Goal: Information Seeking & Learning: Learn about a topic

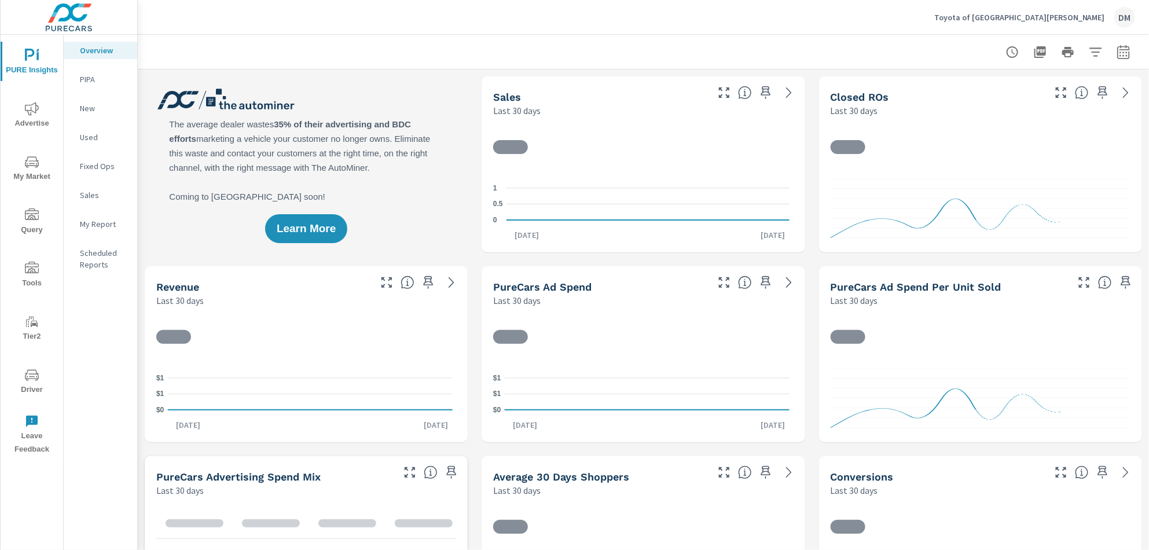
click at [28, 168] on icon "nav menu" at bounding box center [32, 162] width 14 height 14
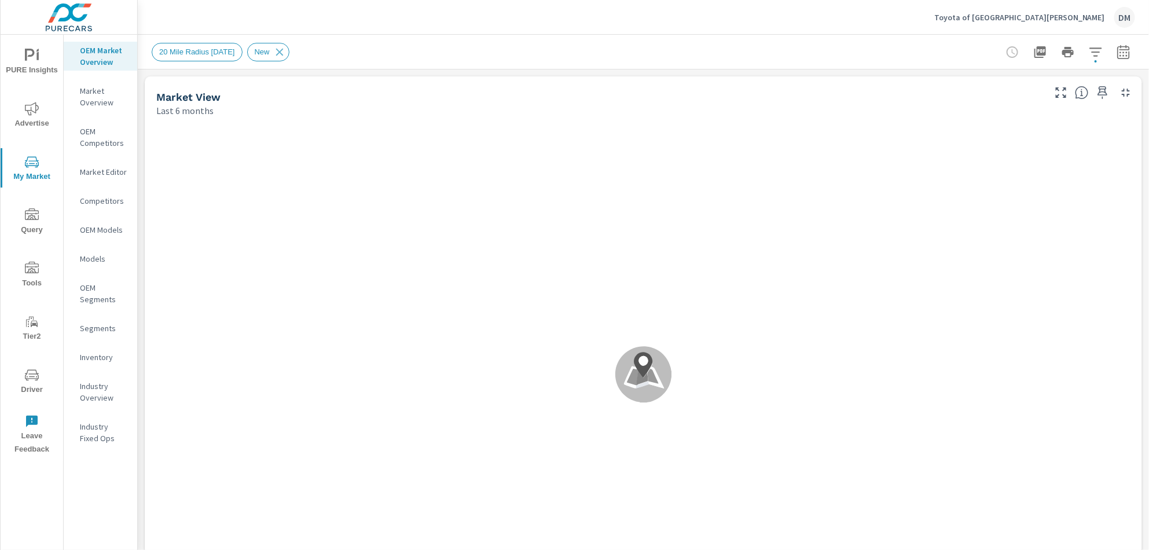
scroll to position [1, 0]
click at [1090, 52] on icon "button" at bounding box center [1096, 51] width 12 height 9
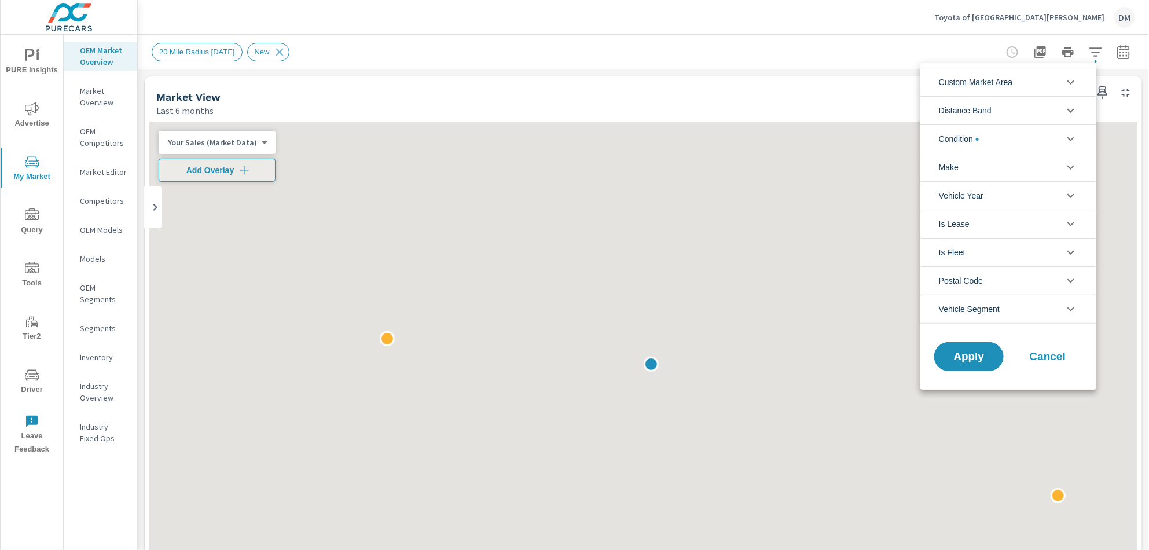
click at [1071, 85] on icon "filter options" at bounding box center [1071, 82] width 14 height 14
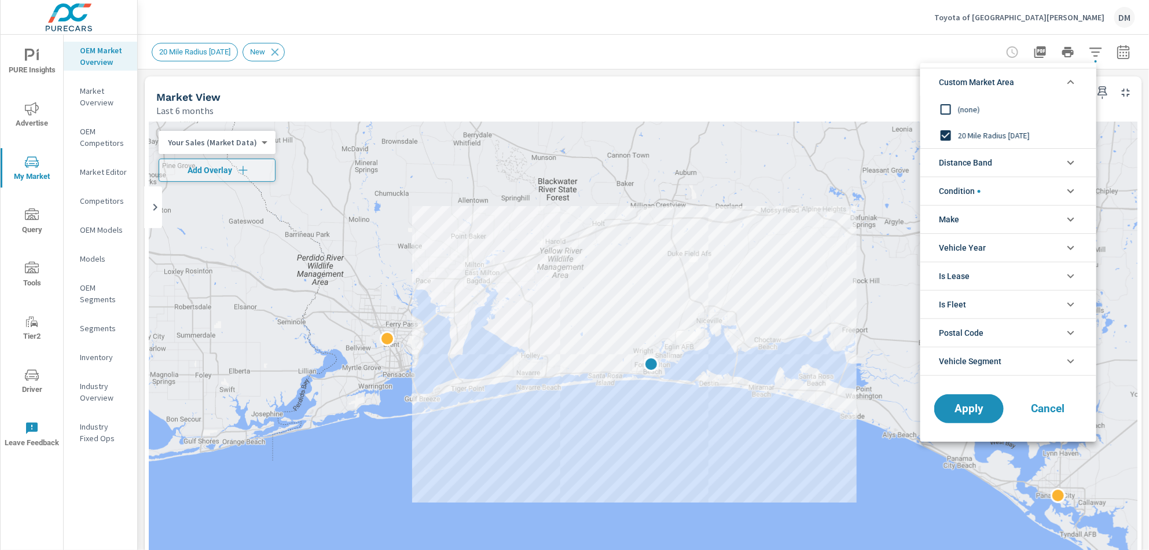
click at [837, 85] on div at bounding box center [574, 275] width 1149 height 550
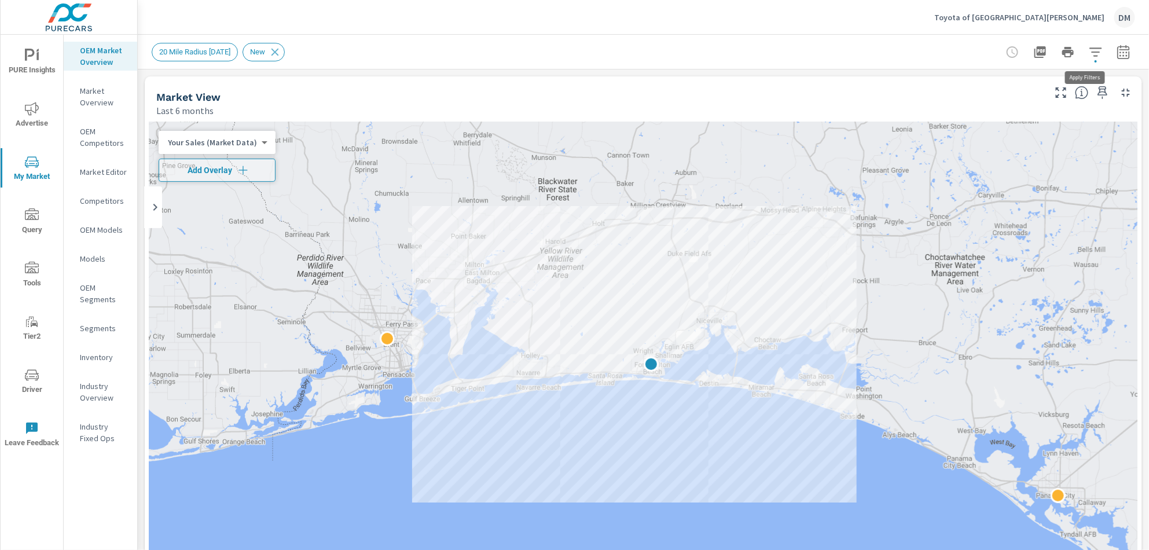
click at [1089, 54] on icon "button" at bounding box center [1096, 52] width 14 height 14
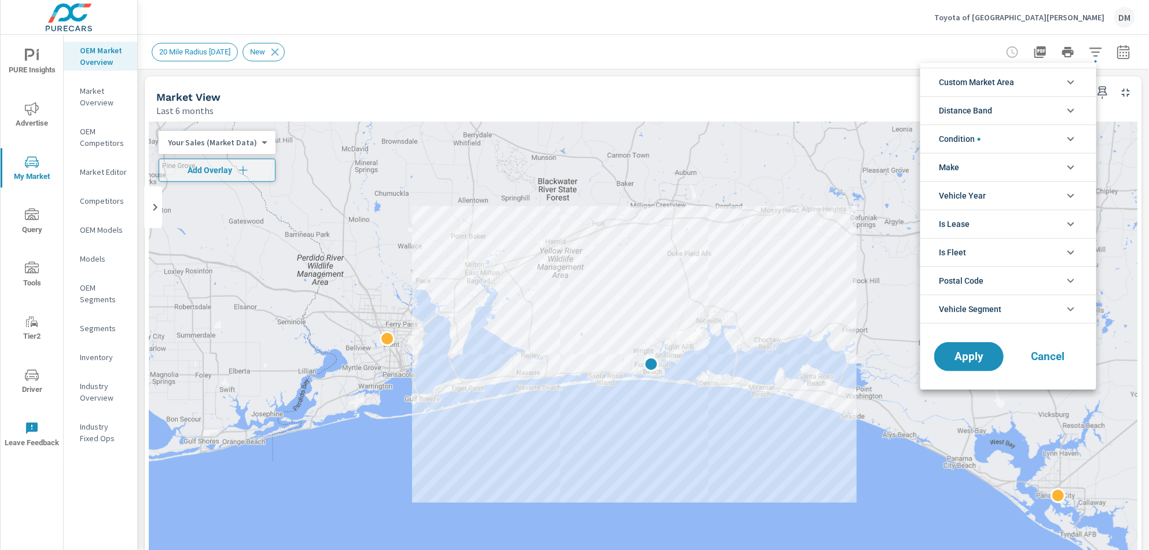
click at [1069, 109] on icon "filter options" at bounding box center [1071, 111] width 7 height 4
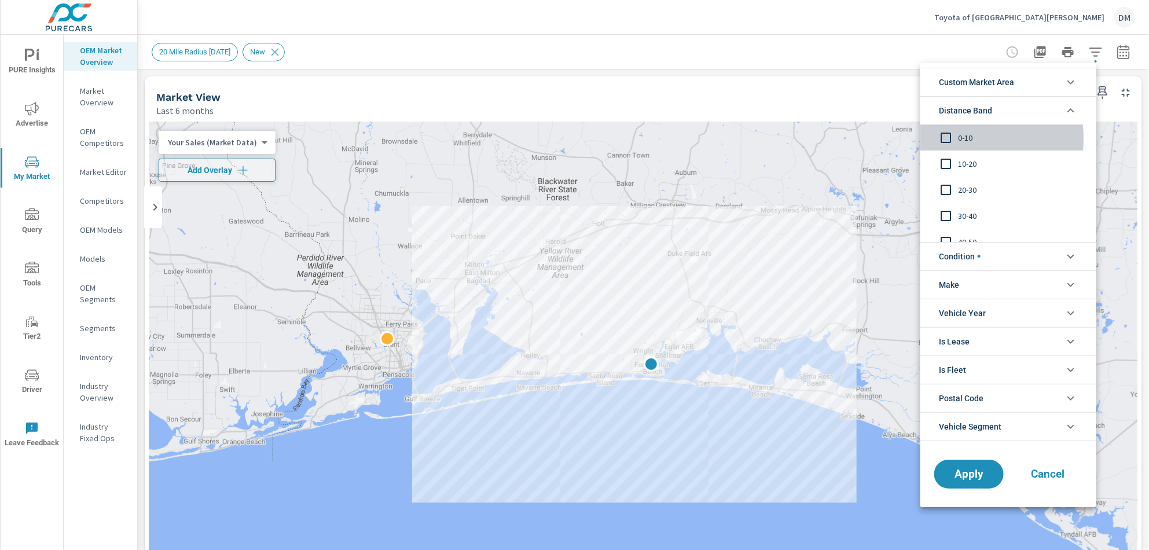
click at [944, 138] on input "filter options" at bounding box center [946, 138] width 24 height 24
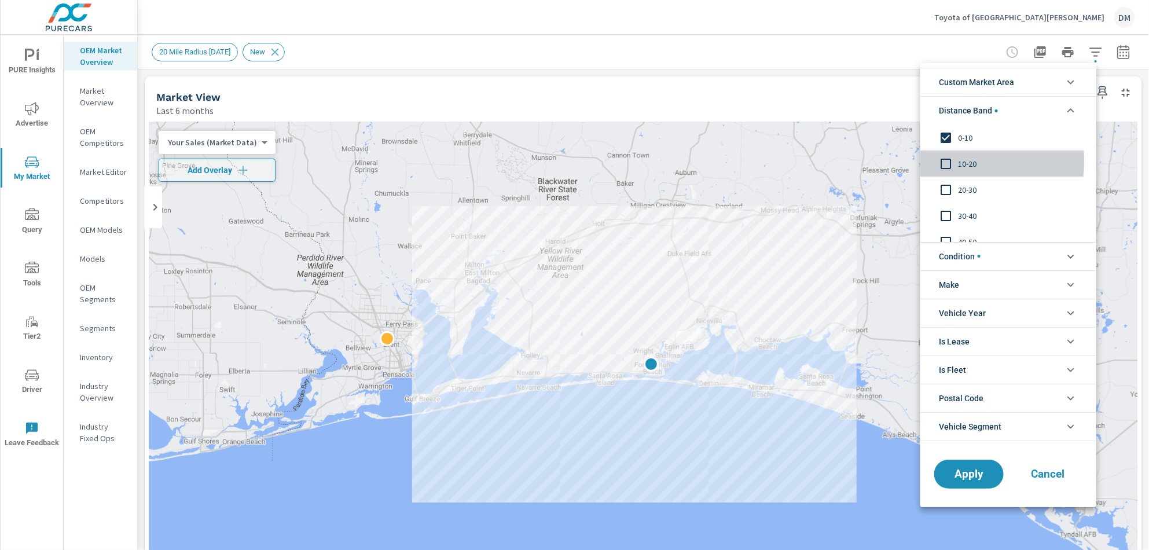
click at [945, 161] on input "filter options" at bounding box center [946, 164] width 24 height 24
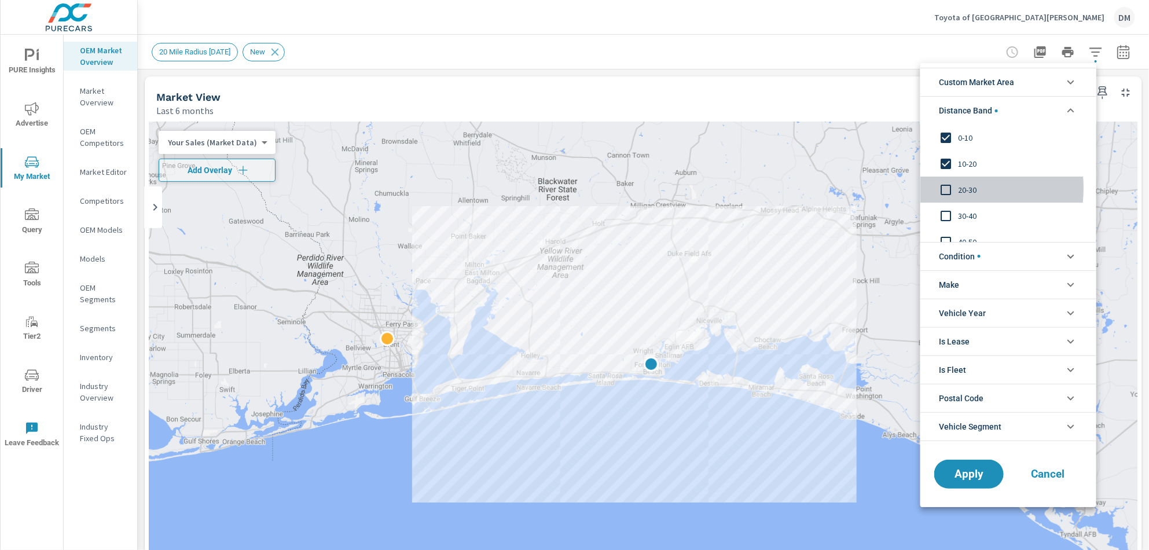
click at [946, 188] on input "filter options" at bounding box center [946, 190] width 24 height 24
click at [945, 213] on input "filter options" at bounding box center [946, 216] width 24 height 24
click at [948, 199] on input "filter options" at bounding box center [946, 203] width 24 height 24
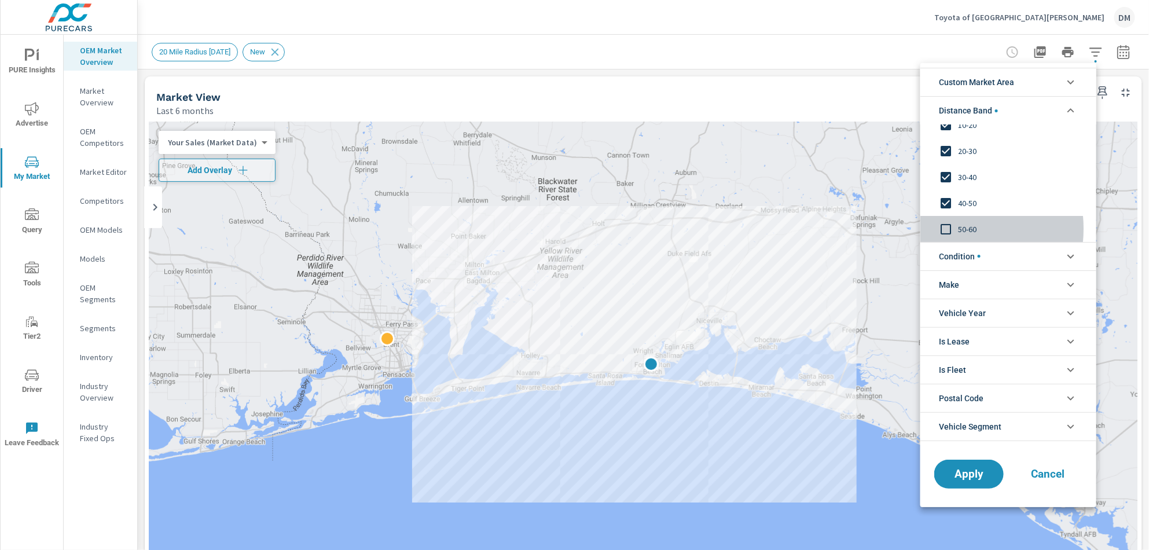
click at [945, 229] on input "filter options" at bounding box center [946, 229] width 24 height 24
click at [1030, 257] on li "Condition" at bounding box center [1009, 256] width 176 height 28
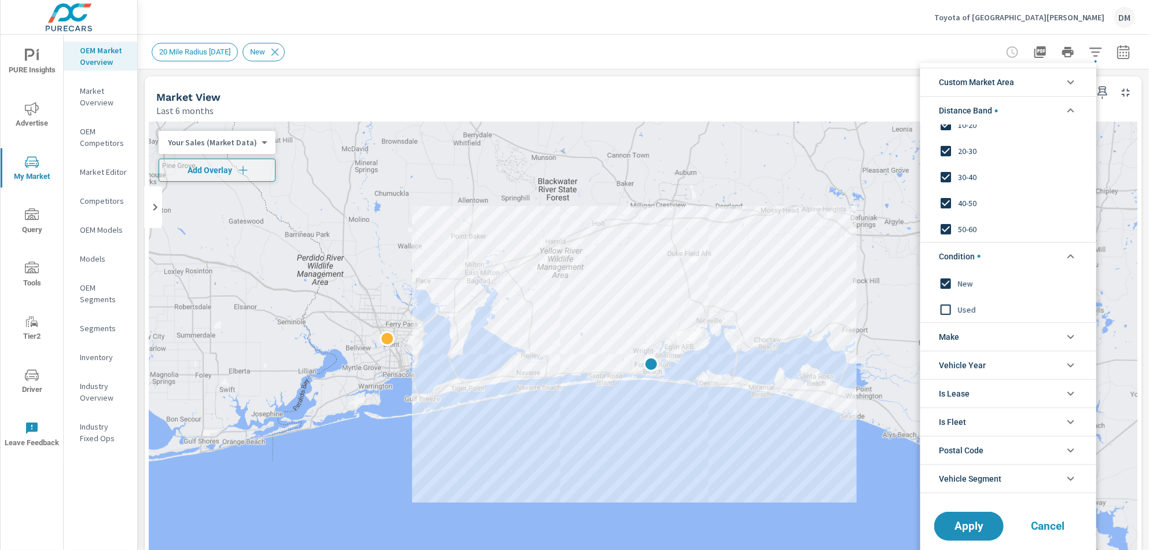
click at [999, 338] on li "Make" at bounding box center [1009, 336] width 176 height 28
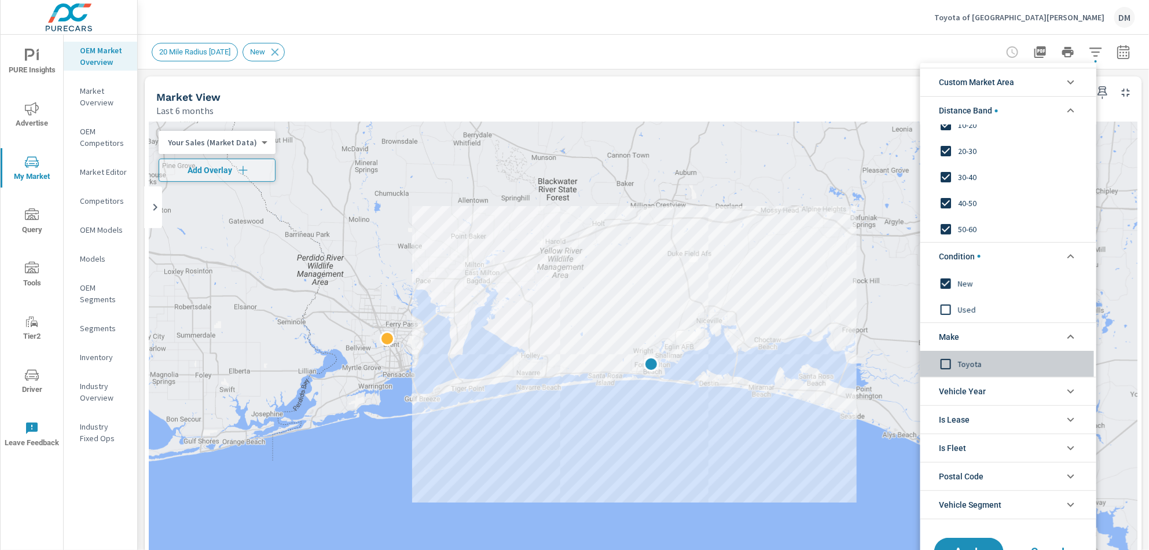
click at [941, 360] on input "filter options" at bounding box center [946, 363] width 24 height 24
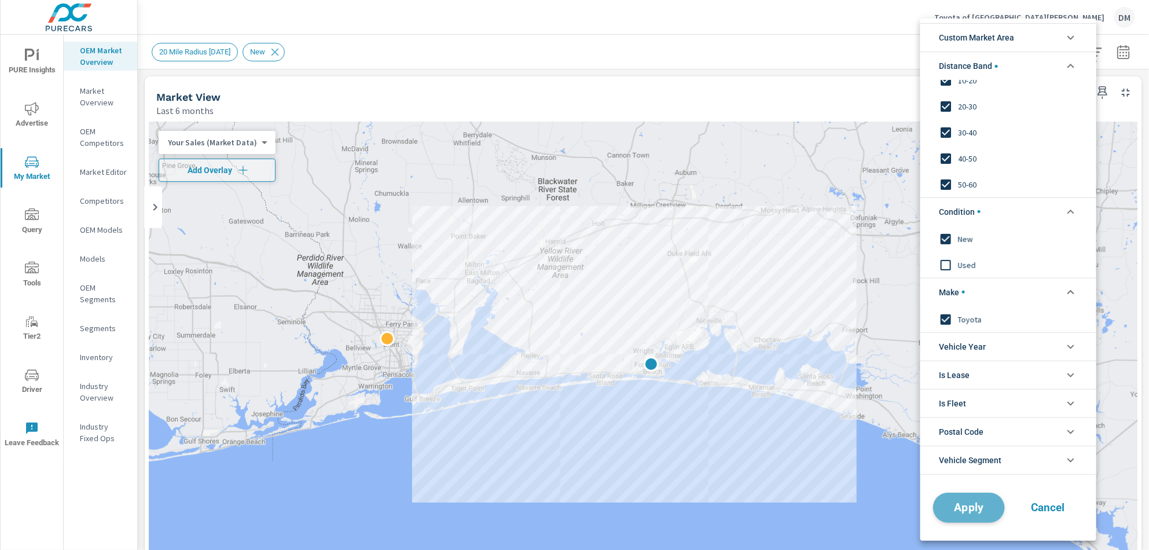
click at [970, 505] on span "Apply" at bounding box center [968, 507] width 47 height 11
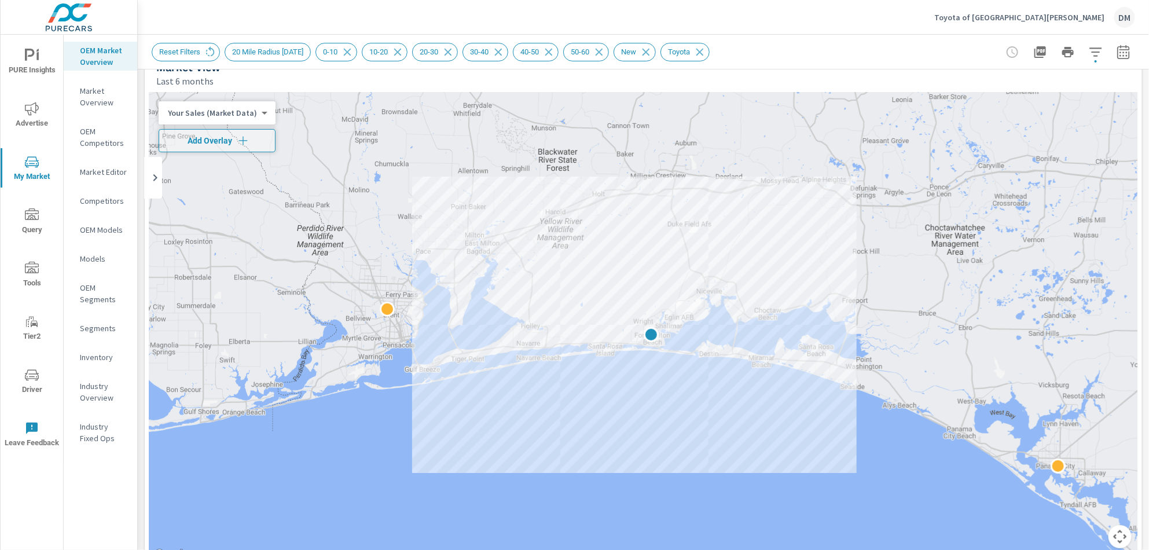
scroll to position [26, 0]
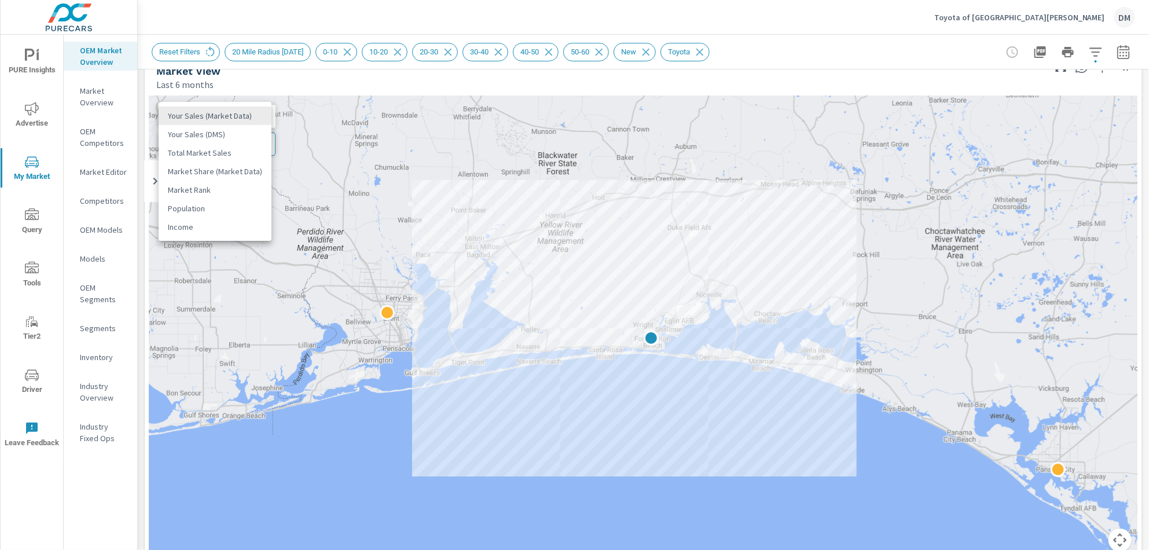
click at [243, 113] on body "PURE Insights Advertise My Market Query Tools Tier2 Driver Leave Feedback OEM M…" at bounding box center [574, 275] width 1149 height 550
click at [228, 153] on li "Total Market Sales" at bounding box center [215, 153] width 113 height 19
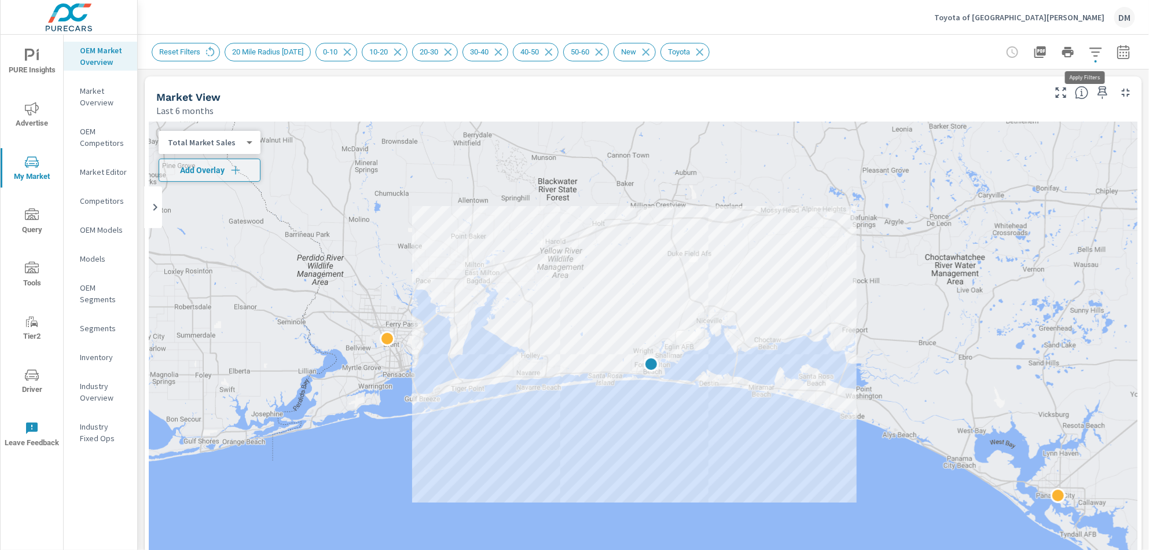
click at [1090, 48] on icon "button" at bounding box center [1096, 51] width 12 height 9
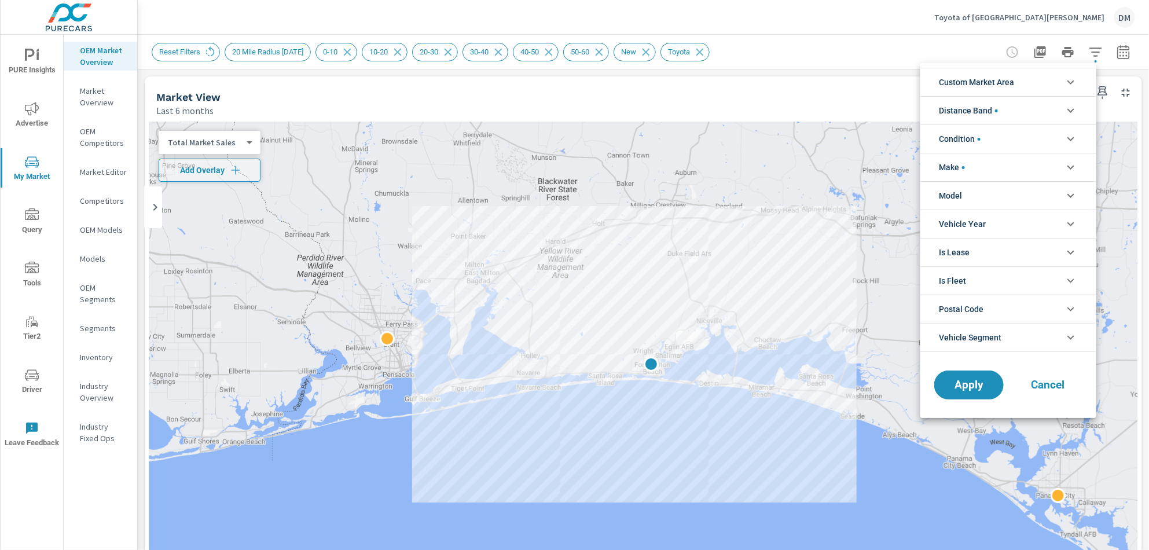
click at [1067, 80] on icon "filter options" at bounding box center [1071, 82] width 14 height 14
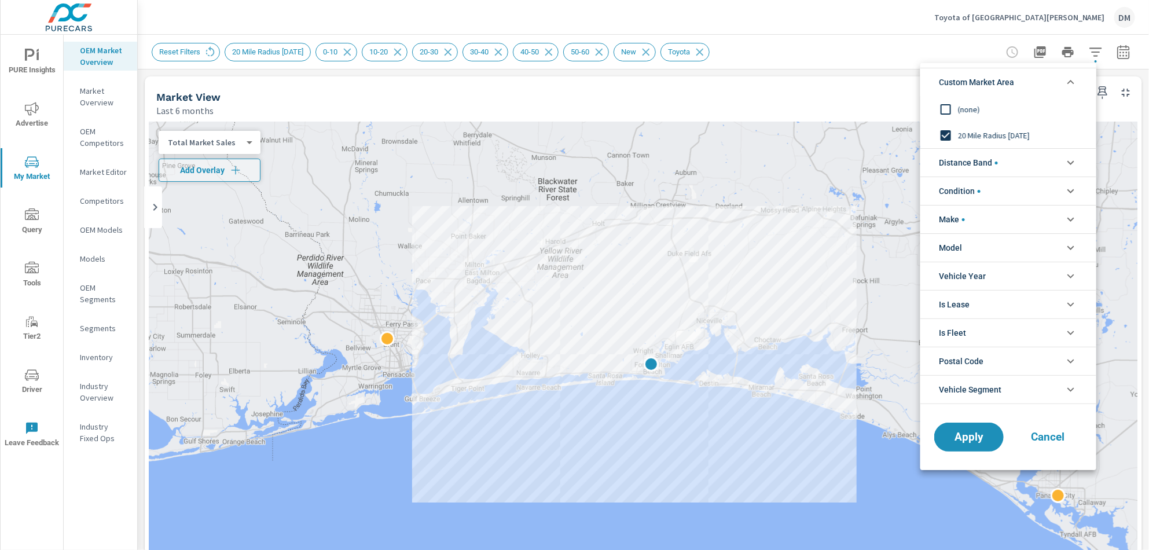
click at [947, 108] on input "filter options" at bounding box center [946, 109] width 24 height 24
click at [969, 432] on span "Apply" at bounding box center [968, 437] width 47 height 11
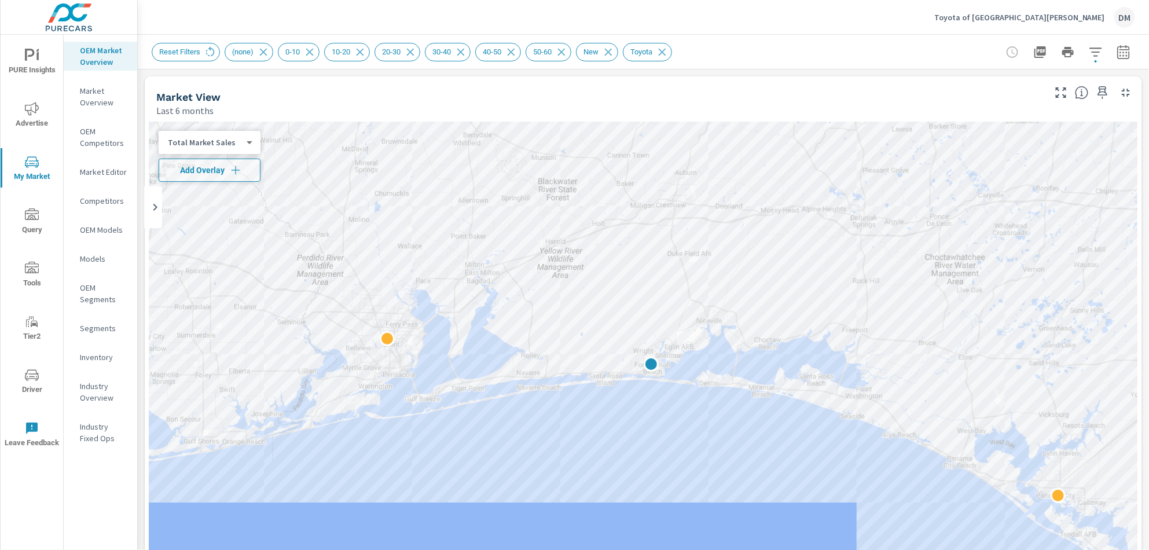
scroll to position [58, 0]
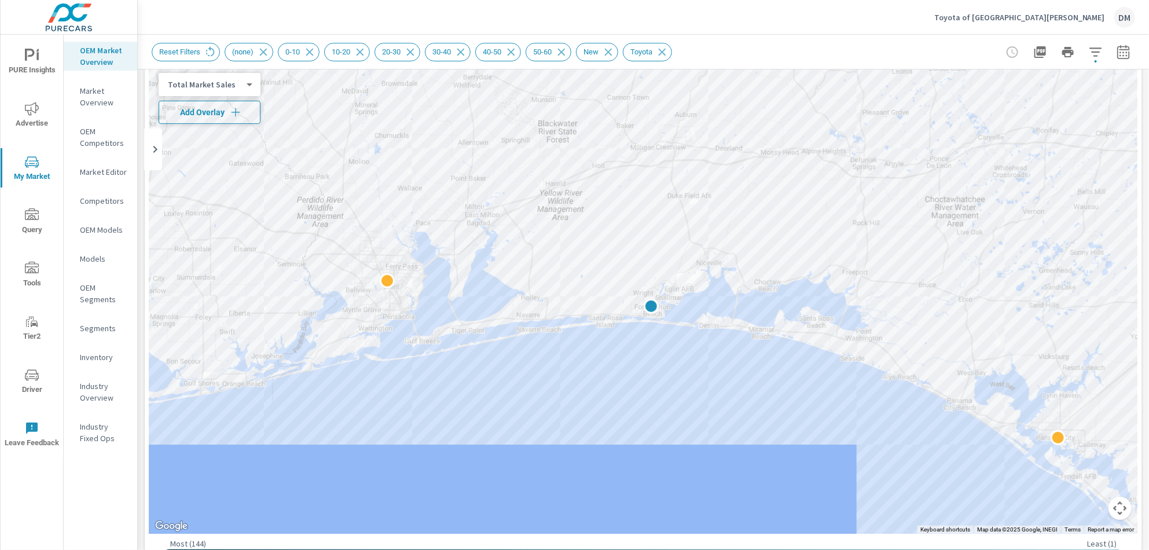
click at [230, 109] on icon "button" at bounding box center [236, 113] width 12 height 12
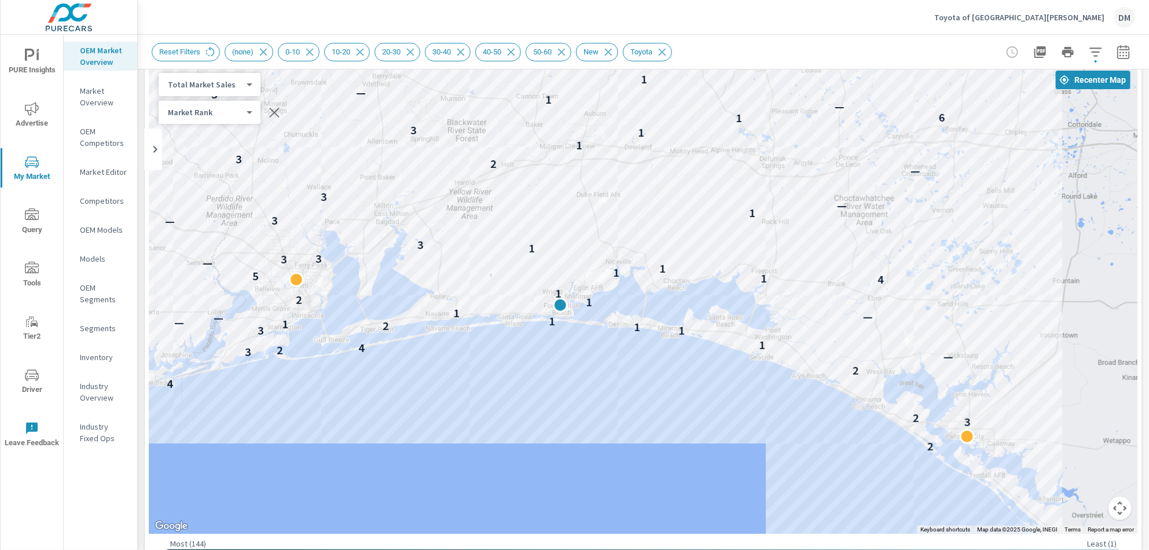
drag, startPoint x: 708, startPoint y: 427, endPoint x: 619, endPoint y: 423, distance: 89.3
click at [615, 425] on div "2 3 2 4 2 — 3 2 4 1 3 1 1 2 1 — 1 — — 1 1 2 1 4 1 5 1 1 — 3 3 1 3 — 3 1 — 3 — 2…" at bounding box center [984, 540] width 862 height 485
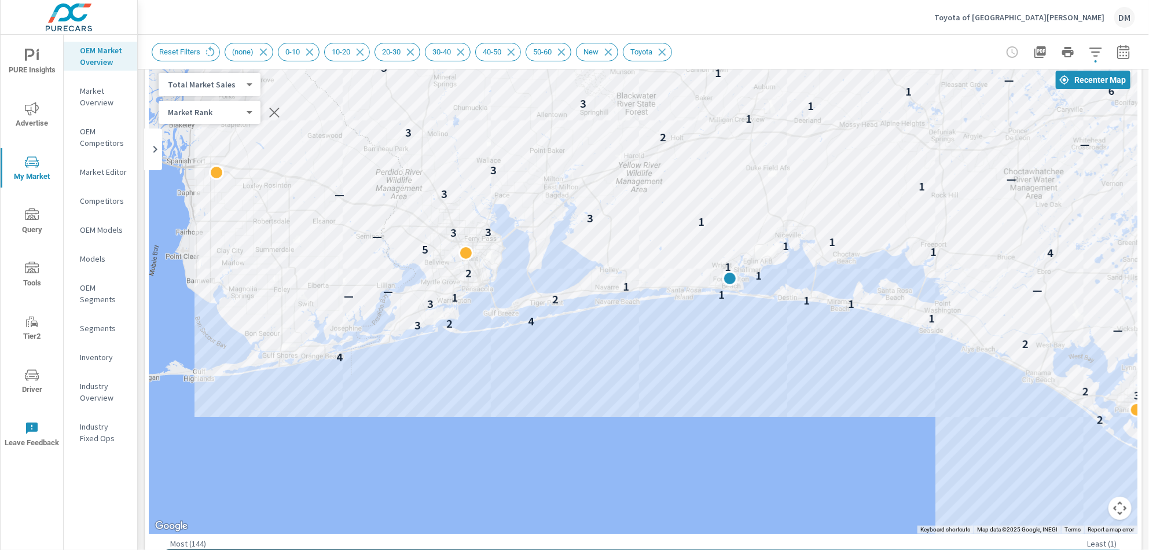
drag, startPoint x: 675, startPoint y: 405, endPoint x: 729, endPoint y: 395, distance: 54.8
click at [729, 395] on div "2 3 2 4 2 — 3 2 4 1 3 1 1 2 1 — 1 — — 1 1 2 1 4 1 5 1 1 — 3 3 1 3 — 3 1 — 3 — 2…" at bounding box center [643, 299] width 988 height 470
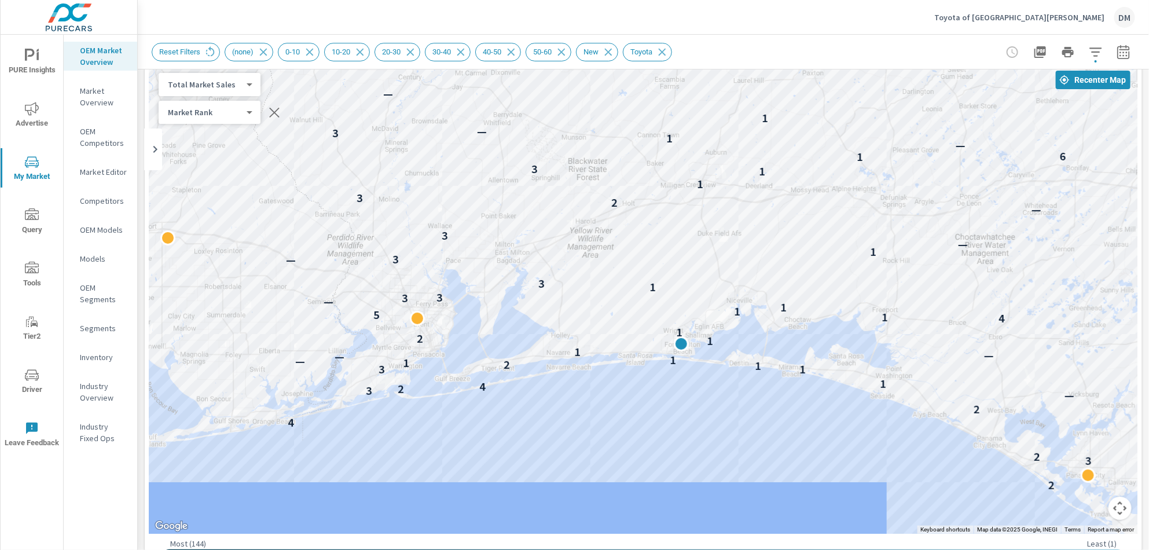
drag, startPoint x: 607, startPoint y: 381, endPoint x: 572, endPoint y: 437, distance: 66.0
click at [572, 437] on div "2 3 2 4 2 — 3 2 4 1 3 1 1 2 1 — 1 — — 1 1 2 1 4 1 5 1 1 — 3 3 1 3 — 3 1 — 3 — 2…" at bounding box center [643, 299] width 988 height 470
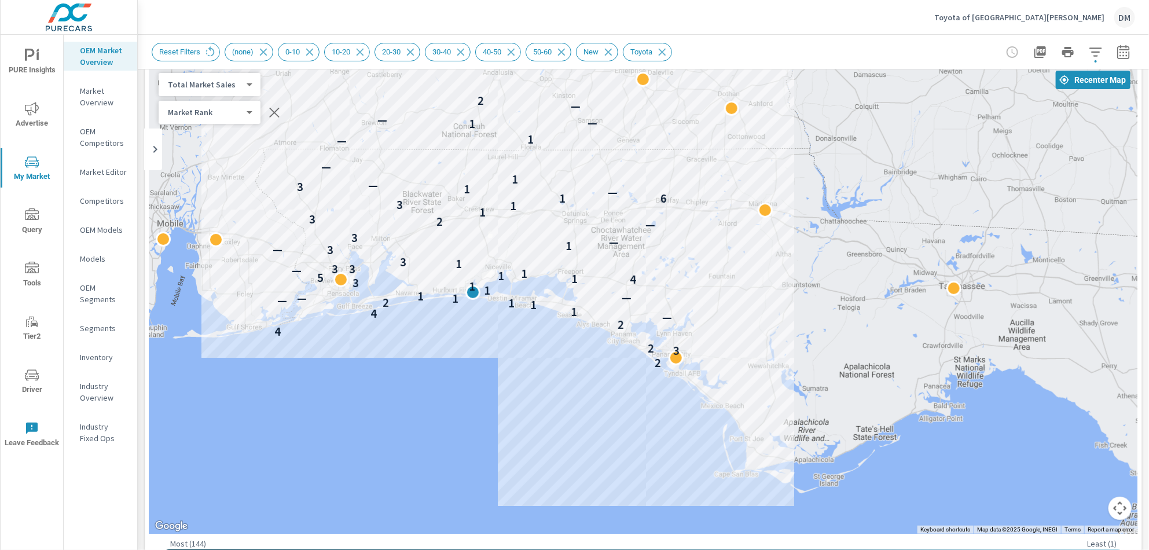
drag, startPoint x: 664, startPoint y: 440, endPoint x: 492, endPoint y: 349, distance: 194.0
click at [492, 349] on div "2 3 2 4 2 — 4 1 1 1 2 — — 1 — 1 1 1 3 4 1 5 1 1 — 3 3 1 3 — 3 1 — 3 — 2 3 1 1 3…" at bounding box center [835, 432] width 862 height 485
click at [565, 53] on icon at bounding box center [562, 52] width 8 height 8
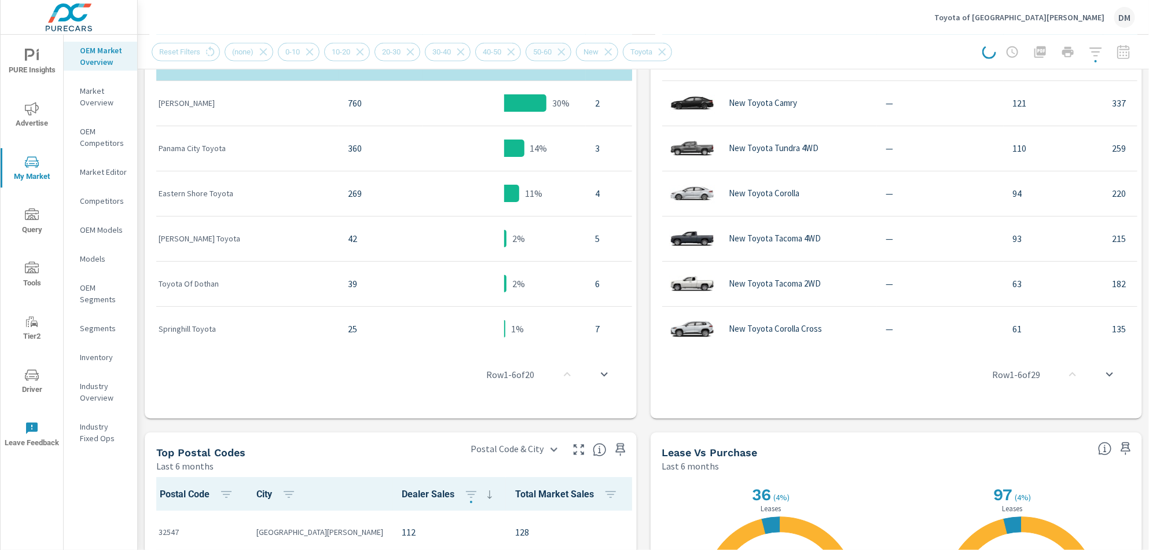
scroll to position [556, 0]
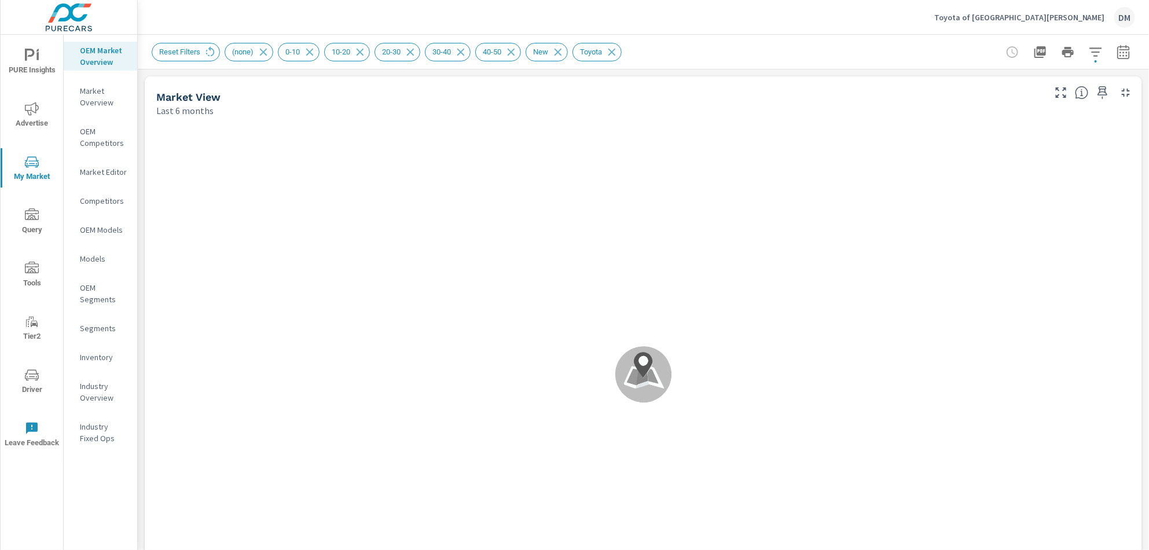
drag, startPoint x: 1145, startPoint y: 126, endPoint x: 1130, endPoint y: 237, distance: 112.2
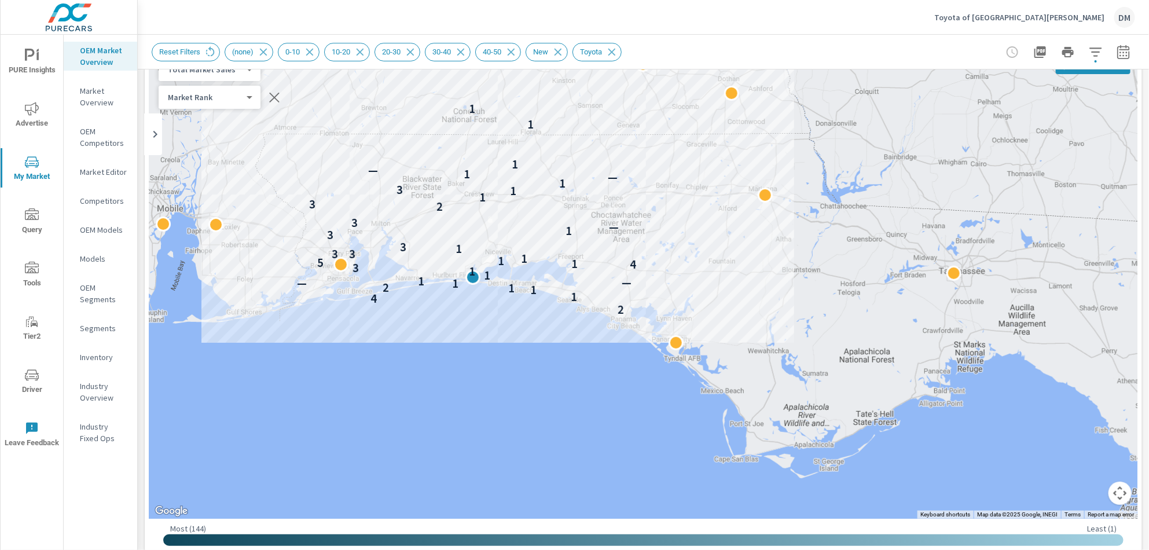
scroll to position [46, 0]
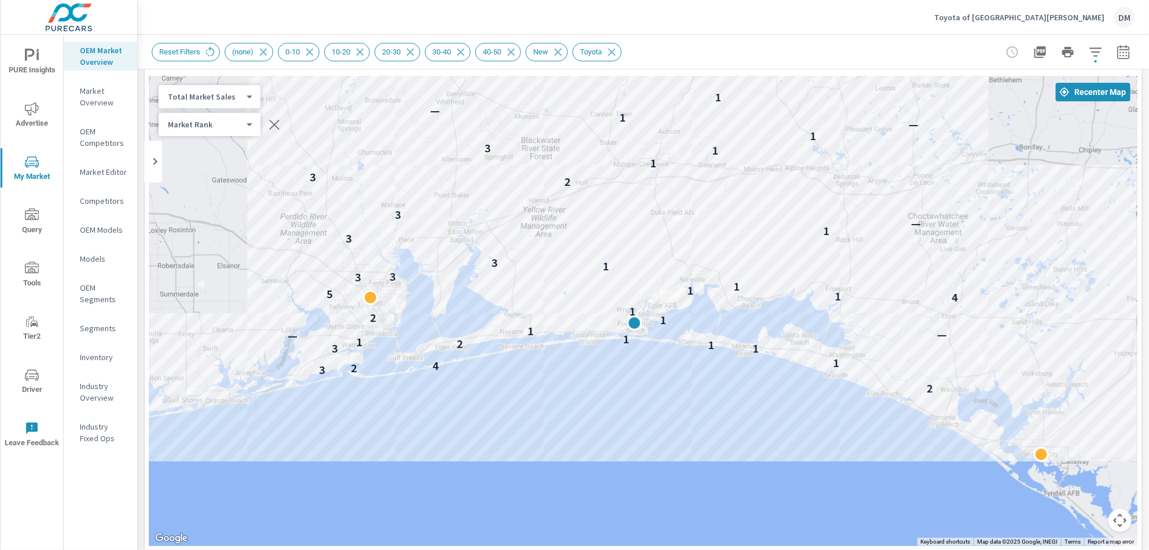
drag, startPoint x: 492, startPoint y: 341, endPoint x: 725, endPoint y: 450, distance: 257.5
click at [725, 450] on div "2 3 2 4 1 3 1 1 2 1 1 — — 1 1 2 1 4 1 5 1 1 3 3 1 3 3 1 — 3 2 3 1 1 3 1 — 1 — 1…" at bounding box center [643, 311] width 988 height 470
click at [1090, 55] on icon "button" at bounding box center [1096, 51] width 12 height 9
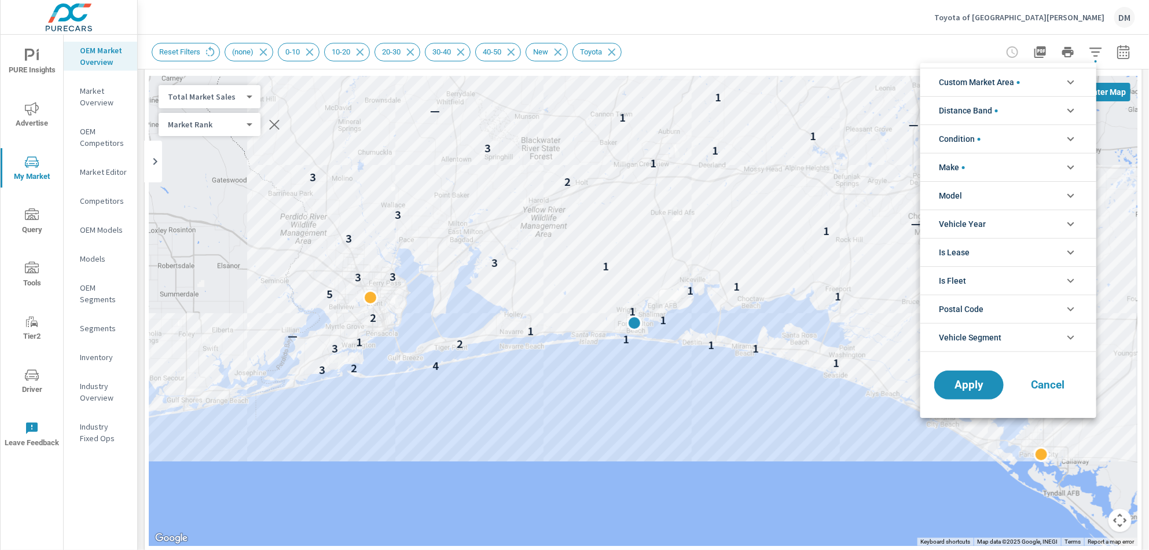
click at [1059, 116] on li "Distance Band" at bounding box center [1009, 110] width 176 height 28
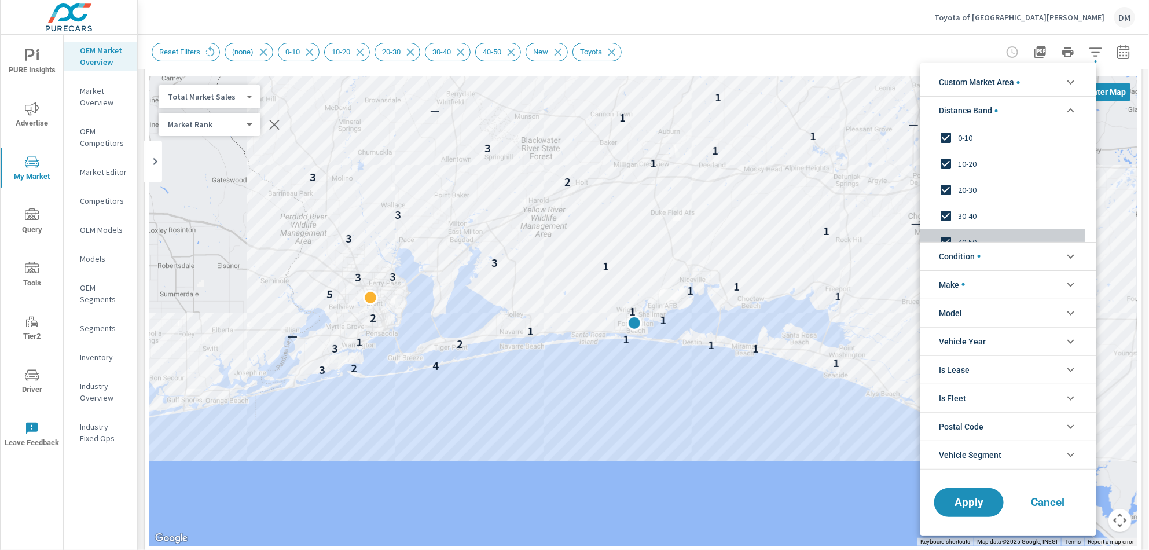
click at [947, 232] on input "filter options" at bounding box center [946, 242] width 24 height 24
click at [945, 212] on input "filter options" at bounding box center [946, 216] width 24 height 24
click at [964, 498] on span "Apply" at bounding box center [968, 502] width 47 height 11
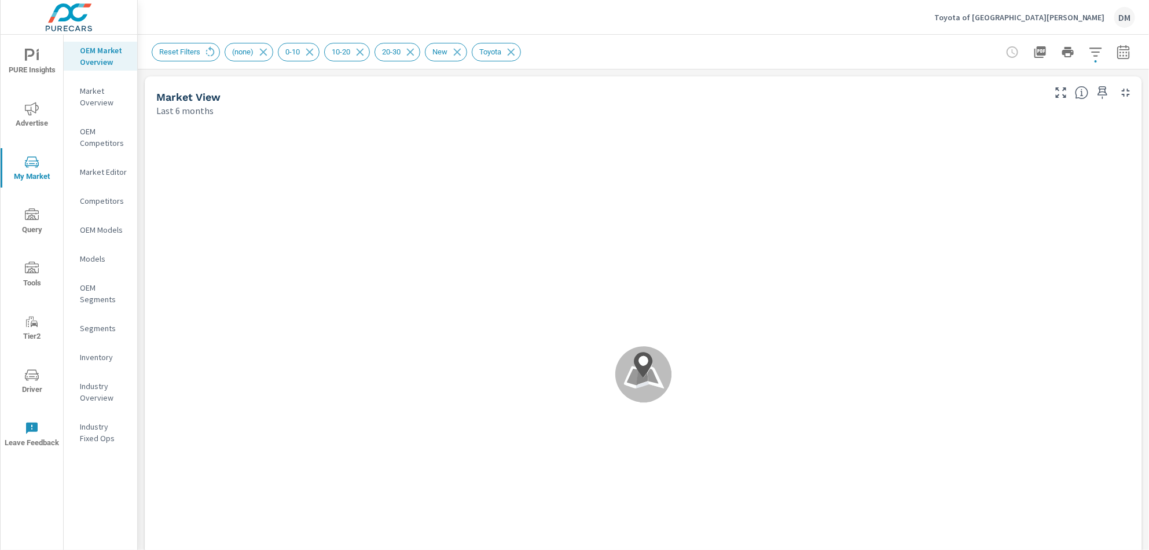
scroll to position [1, 0]
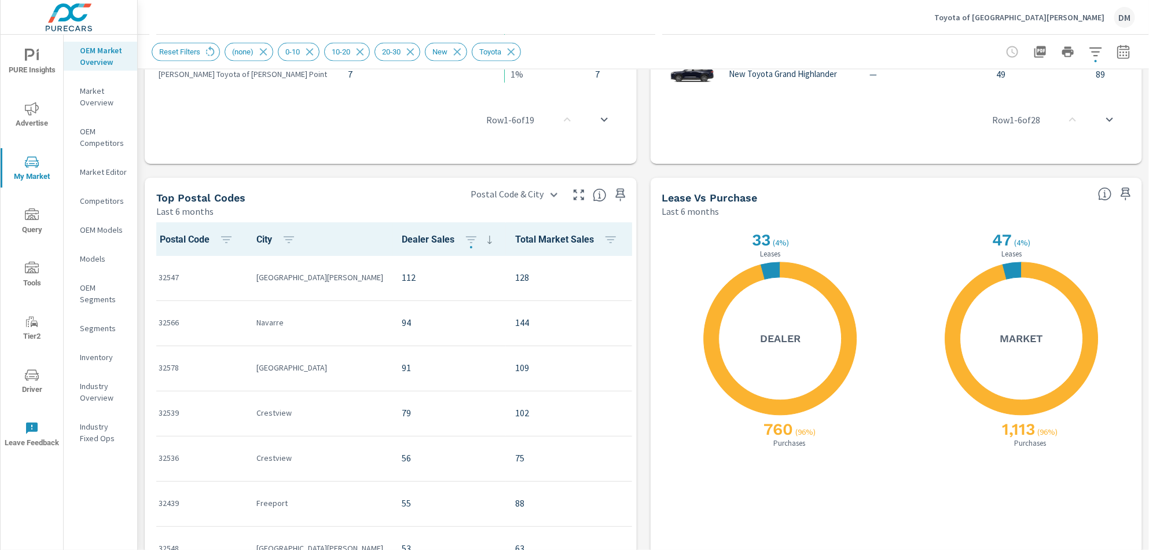
scroll to position [939, 0]
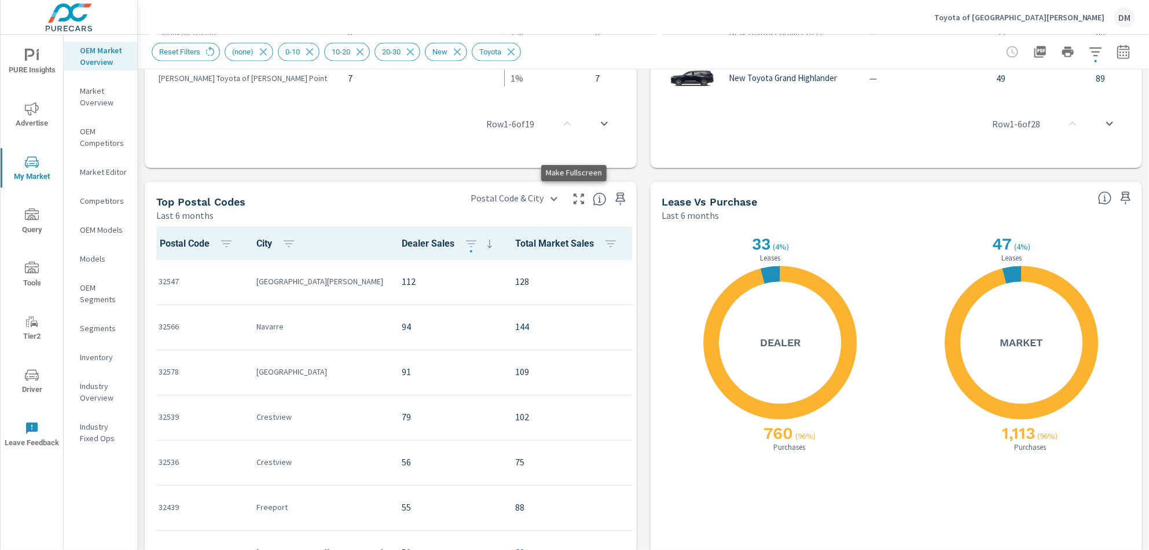
click at [576, 194] on icon "button" at bounding box center [579, 199] width 10 height 10
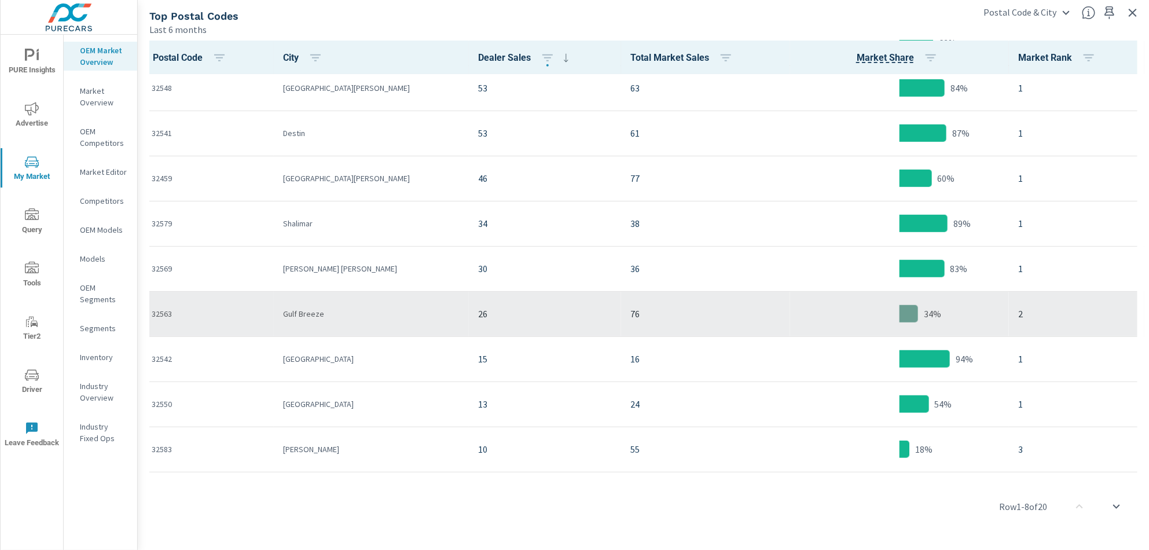
scroll to position [280, 0]
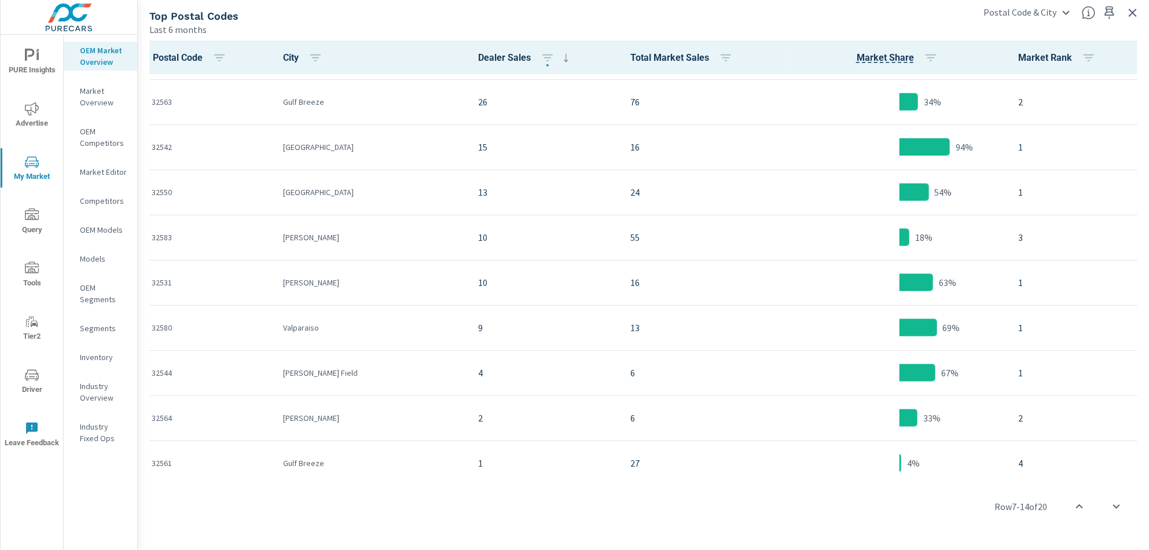
scroll to position [501, 0]
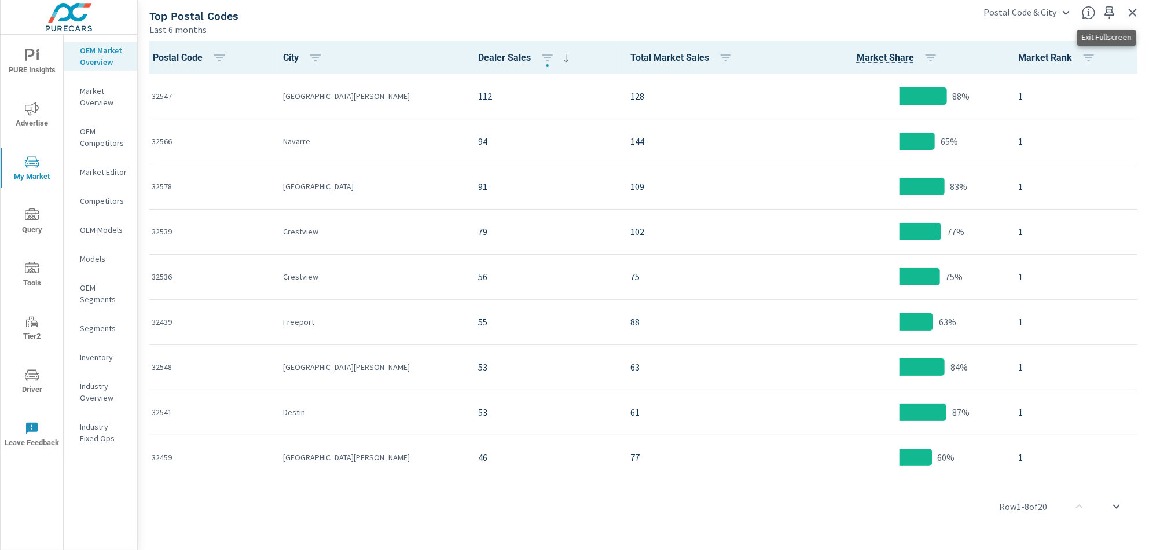
click at [1131, 10] on icon "button" at bounding box center [1133, 13] width 8 height 8
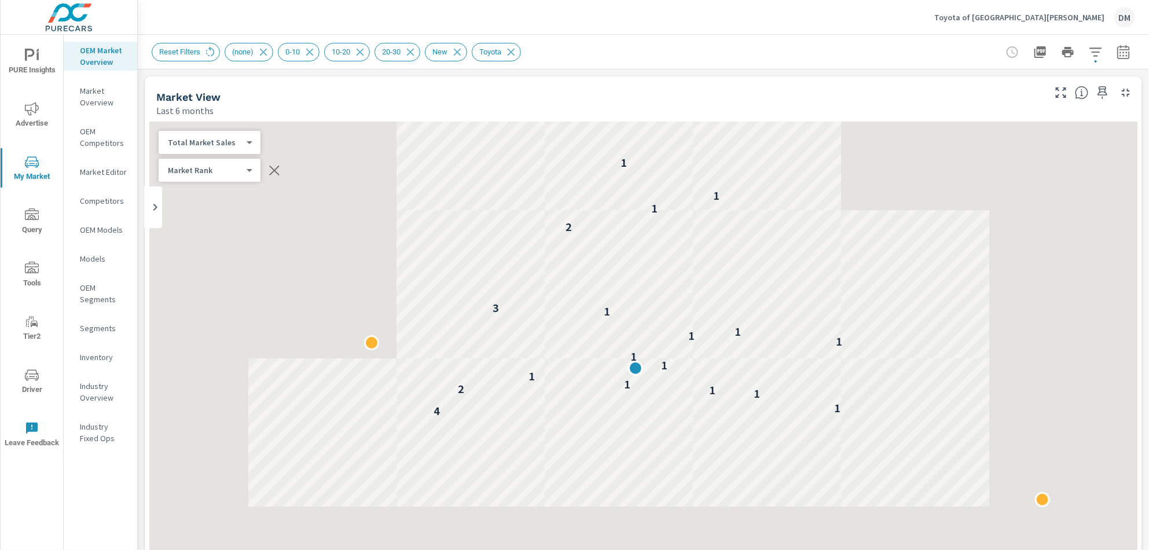
scroll to position [1, 0]
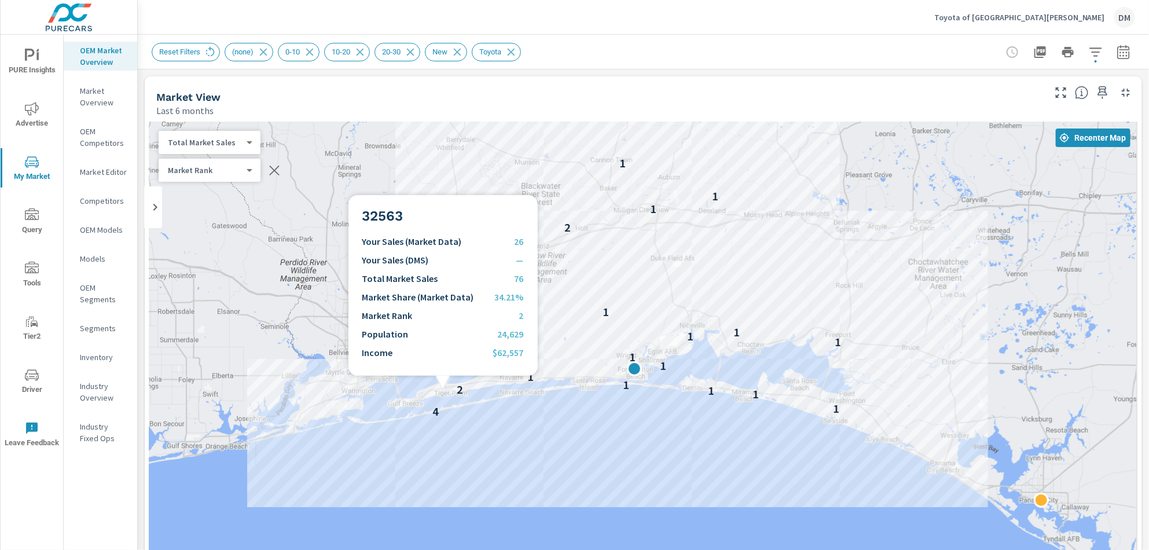
click at [437, 407] on div "4 1 1 1 2 1 1 1 1 1 1 1 1 3 2 1 1 1" at bounding box center [643, 357] width 988 height 470
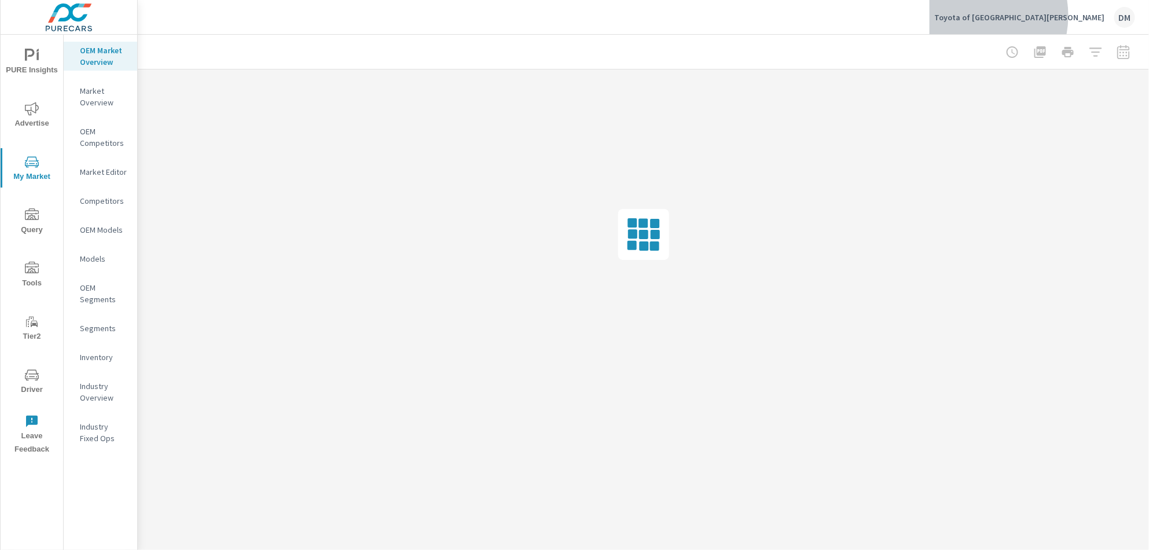
click at [1040, 16] on p "Toyota of Fort Walton Beach" at bounding box center [1019, 17] width 171 height 10
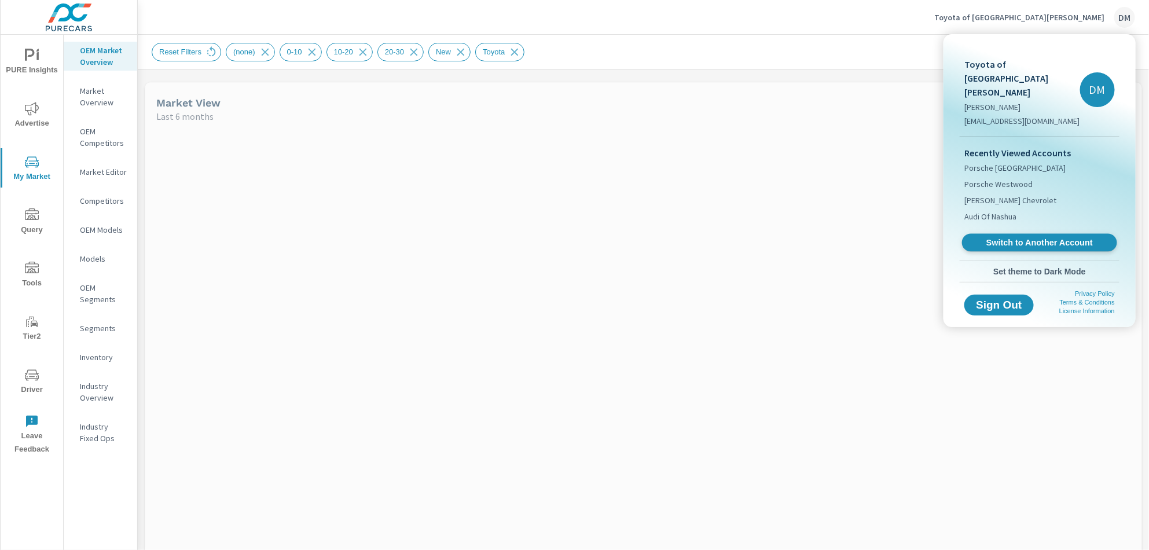
click at [1010, 237] on span "Switch to Another Account" at bounding box center [1040, 242] width 142 height 11
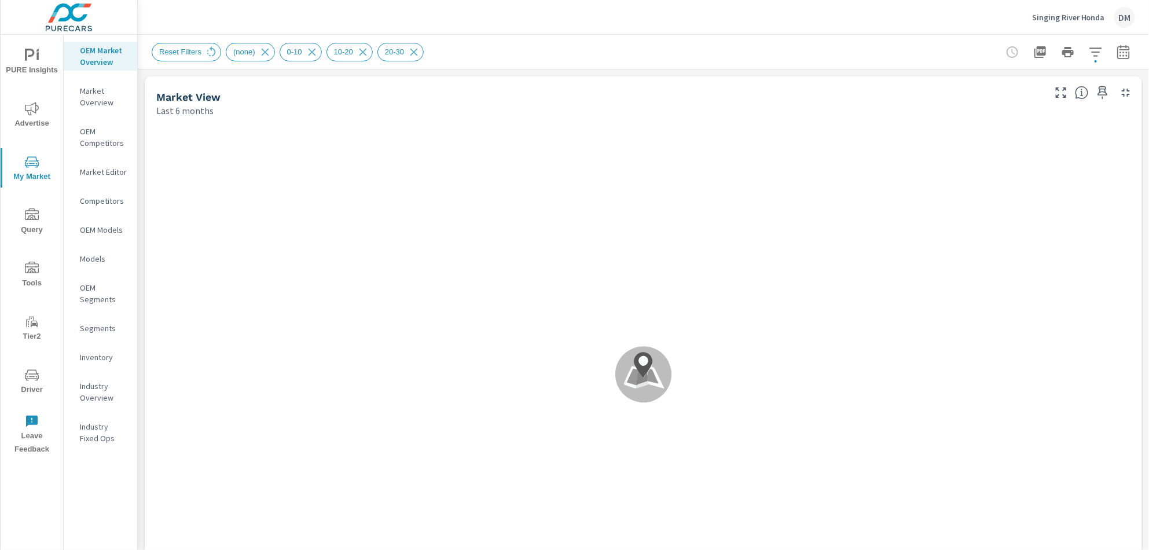
scroll to position [1, 0]
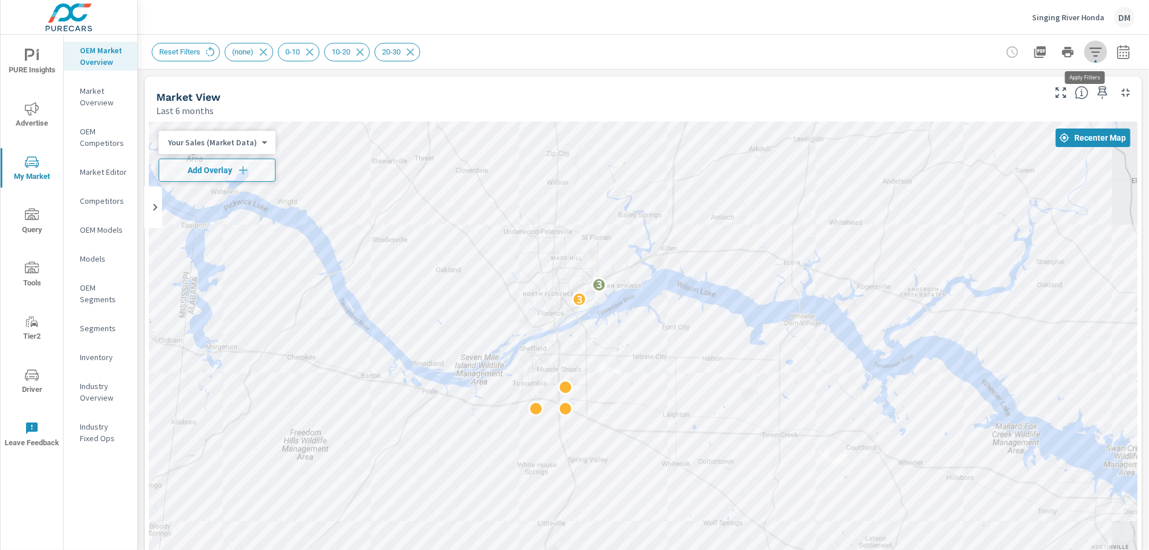
click at [1089, 53] on icon "button" at bounding box center [1096, 52] width 14 height 14
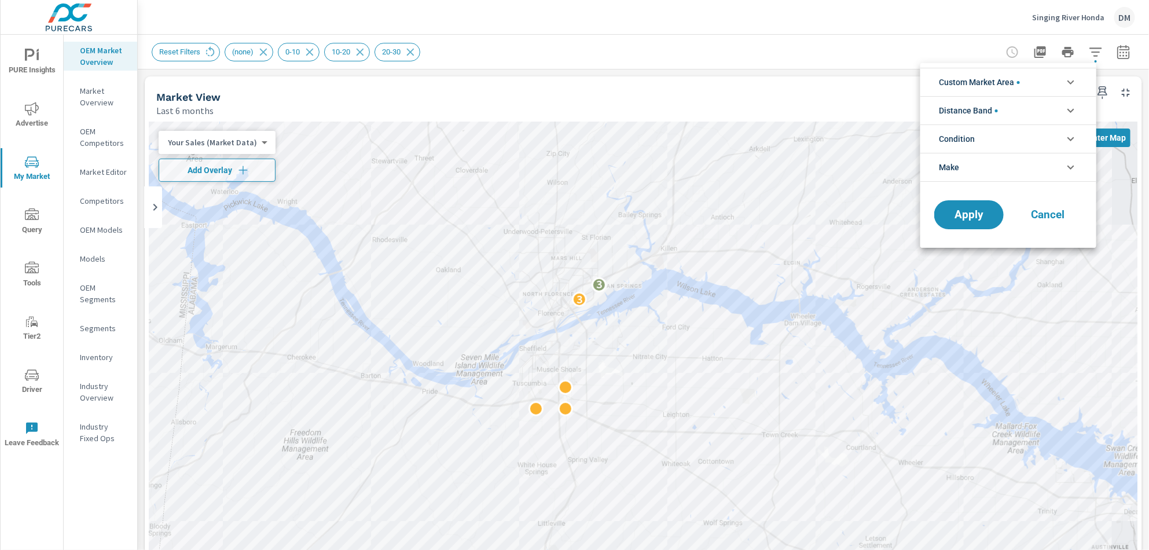
scroll to position [52, 0]
click at [1062, 139] on li "Condition" at bounding box center [1009, 138] width 176 height 28
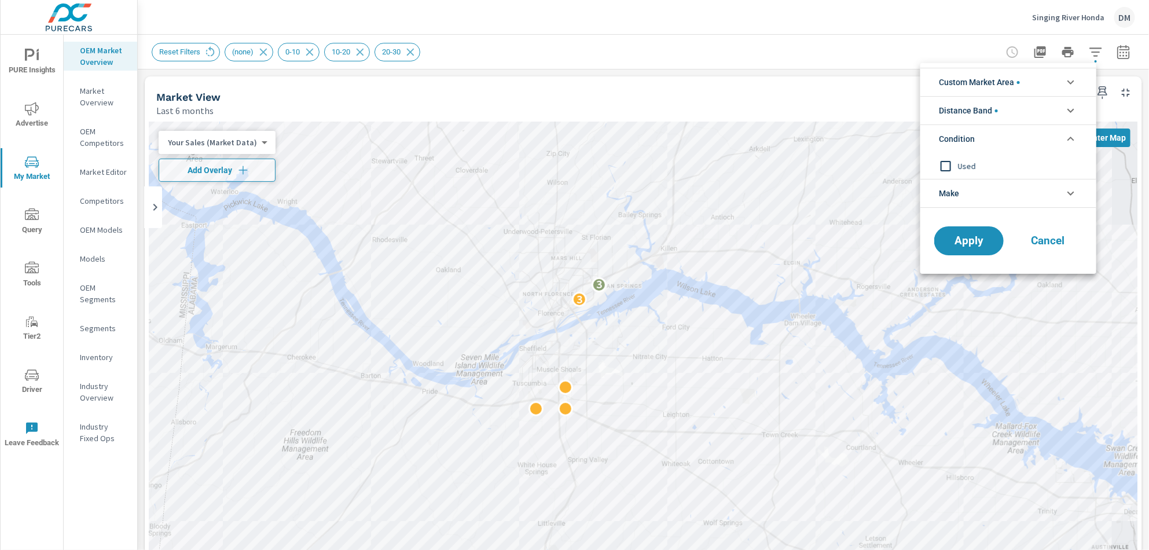
click at [1069, 83] on icon "filter options" at bounding box center [1071, 82] width 14 height 14
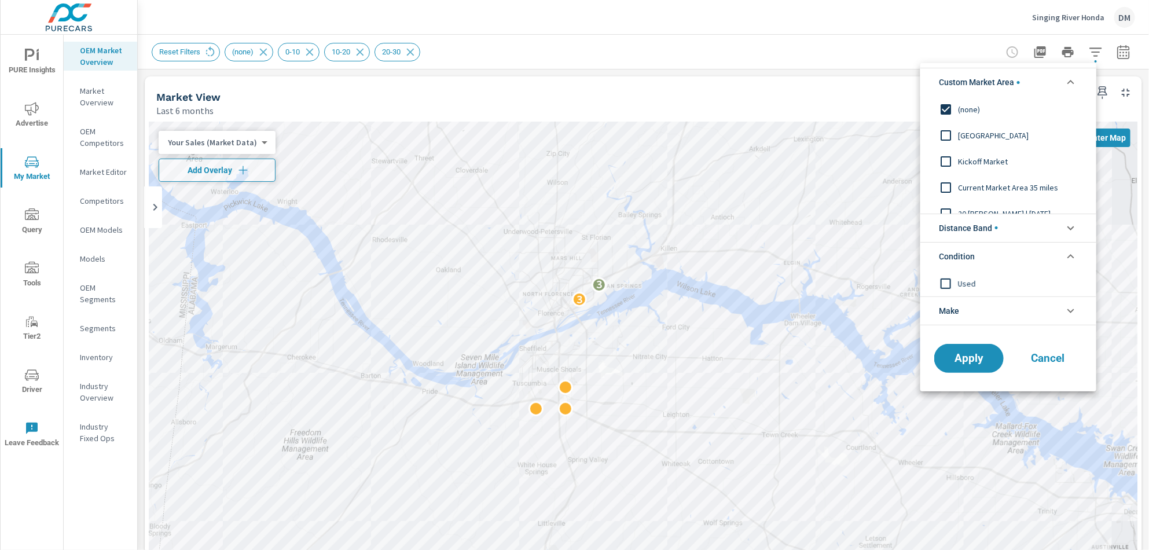
click at [943, 108] on input "filter options" at bounding box center [946, 109] width 24 height 24
click at [1087, 54] on div at bounding box center [574, 275] width 1149 height 550
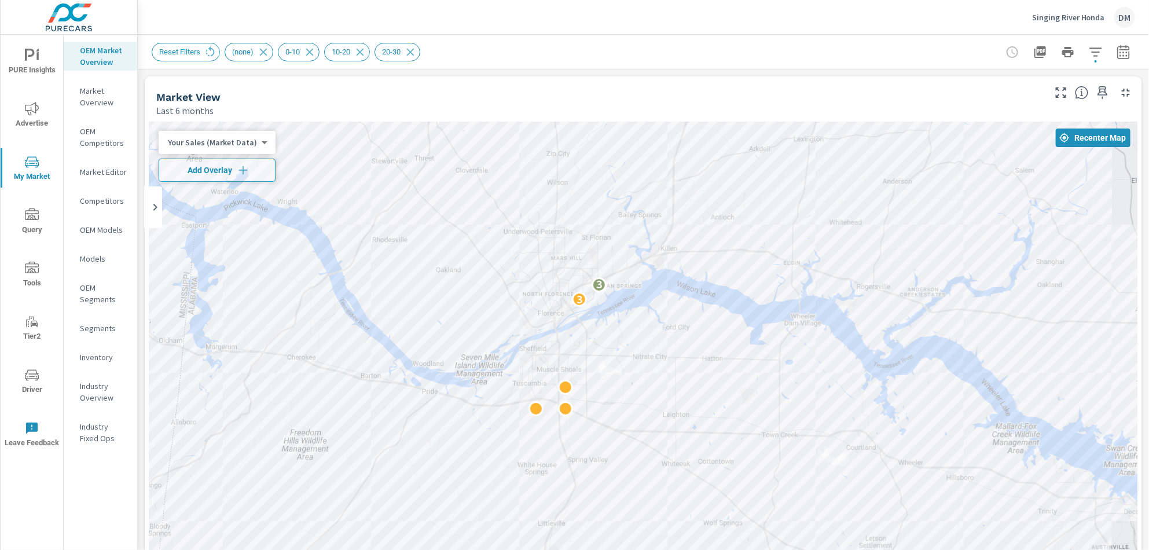
click at [1089, 52] on icon "button" at bounding box center [1096, 52] width 14 height 14
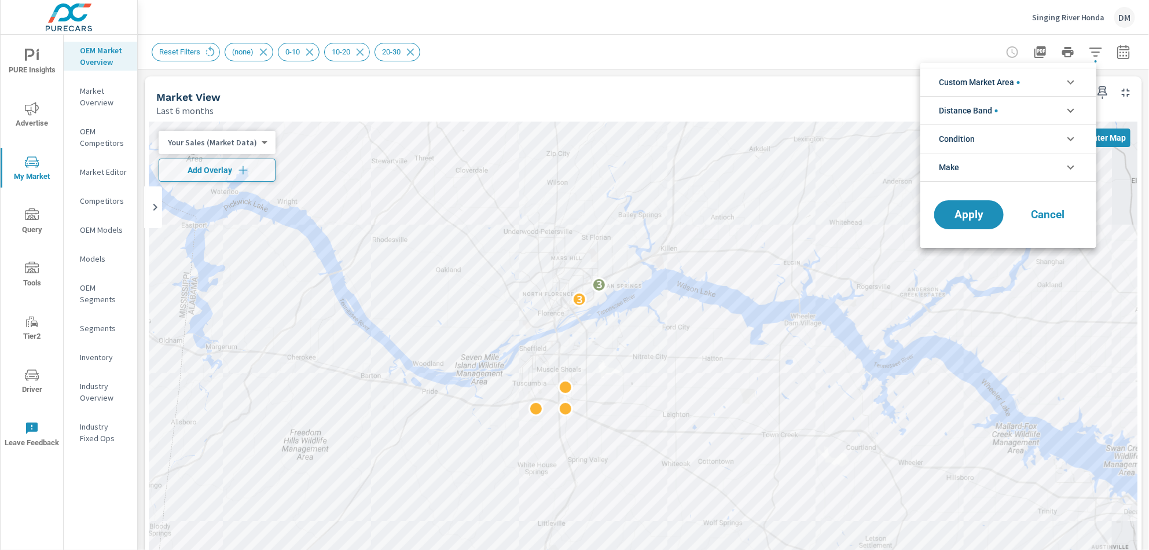
click at [1018, 108] on li "Distance Band" at bounding box center [1009, 110] width 176 height 28
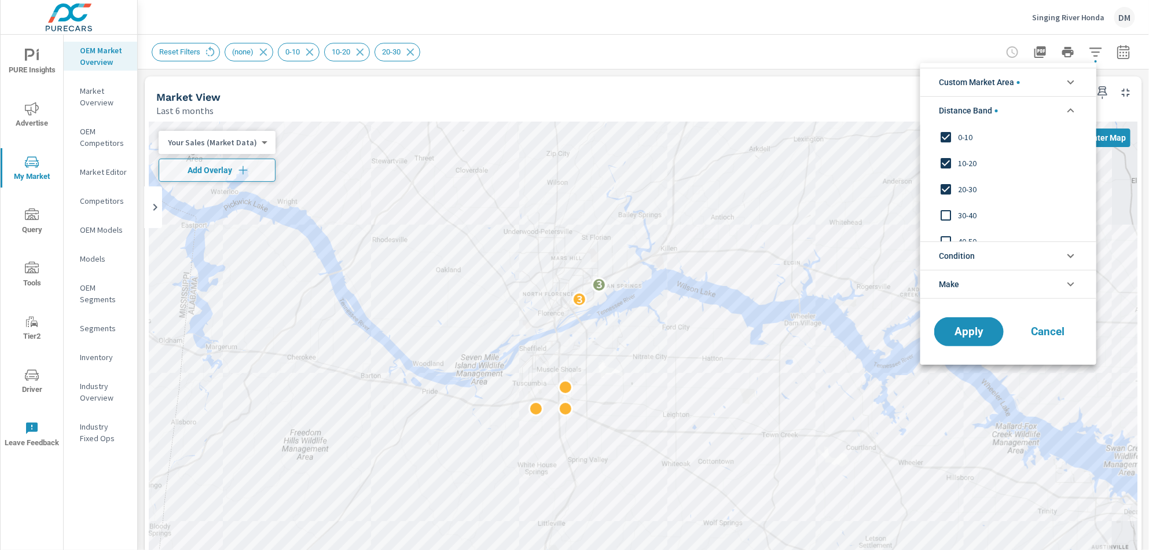
scroll to position [1, 0]
click at [943, 215] on input "filter options" at bounding box center [946, 216] width 24 height 24
click at [945, 236] on input "filter options" at bounding box center [946, 242] width 24 height 24
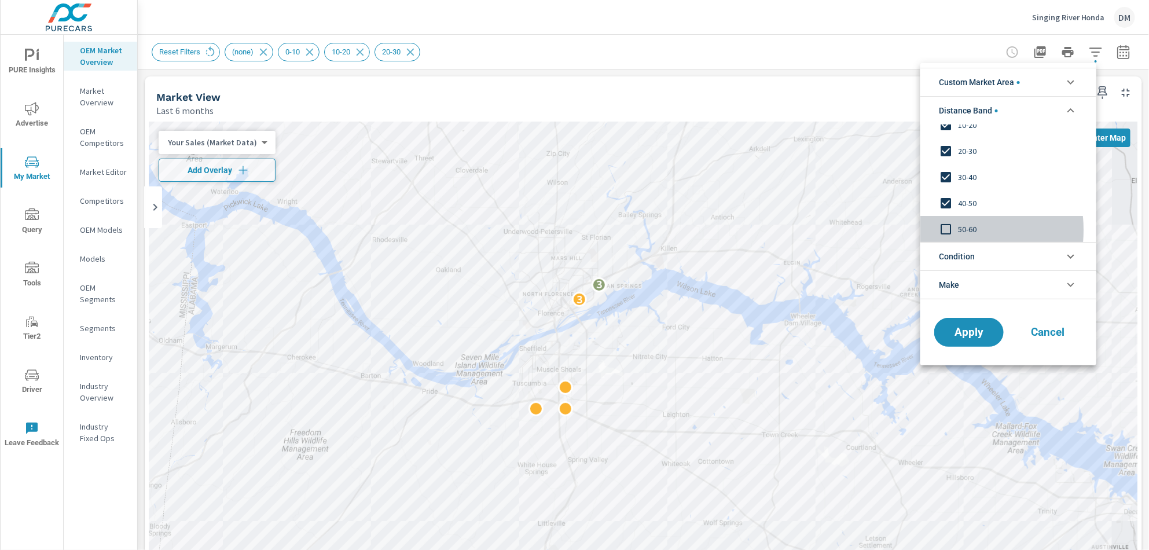
click at [942, 230] on input "filter options" at bounding box center [946, 229] width 24 height 24
click at [1005, 256] on li "Condition" at bounding box center [1009, 256] width 176 height 28
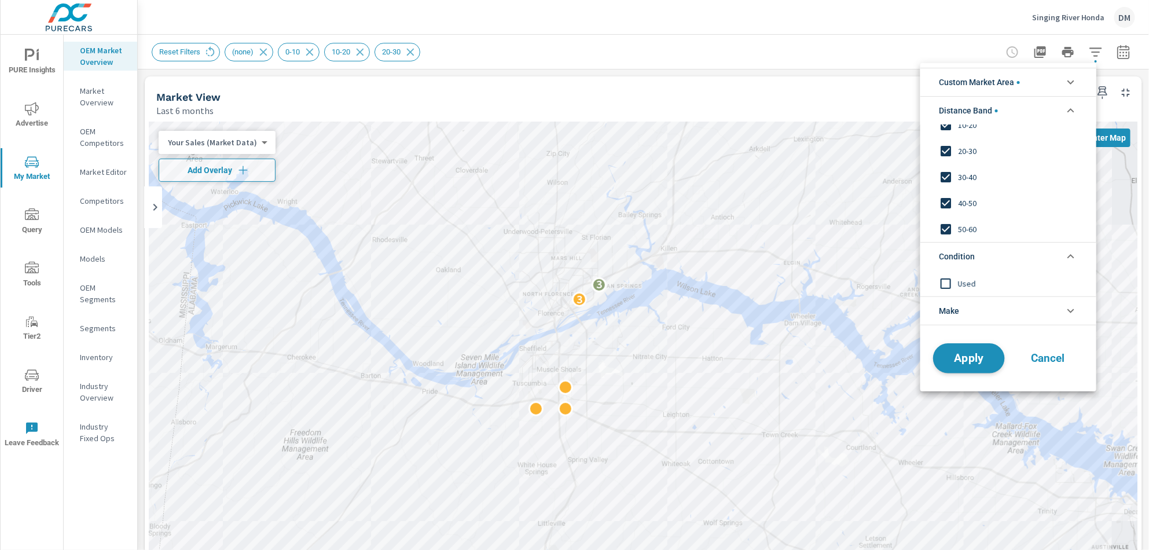
click at [976, 364] on span "Apply" at bounding box center [968, 358] width 47 height 11
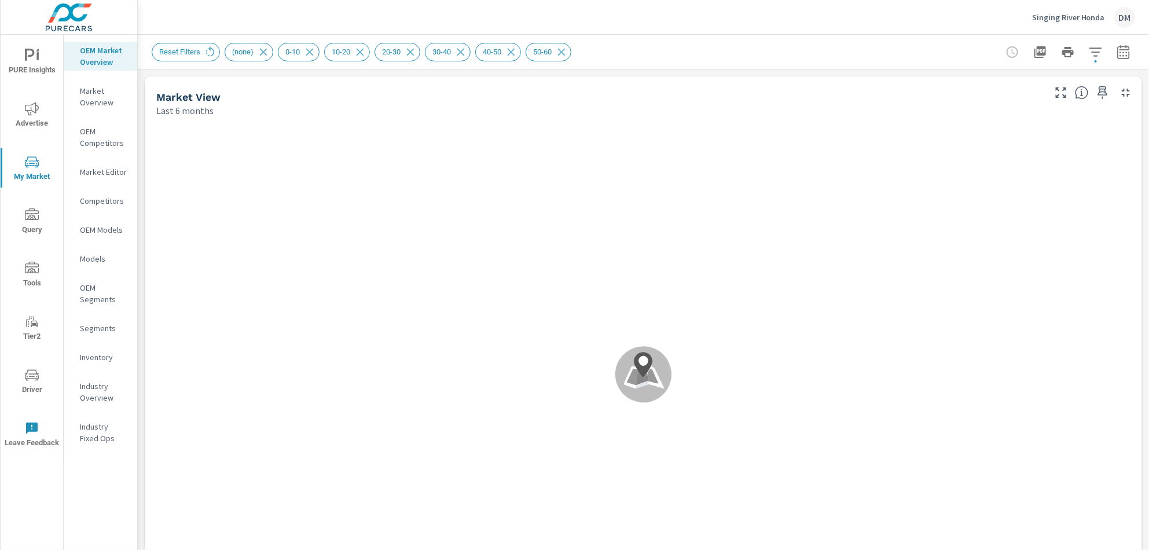
scroll to position [1, 0]
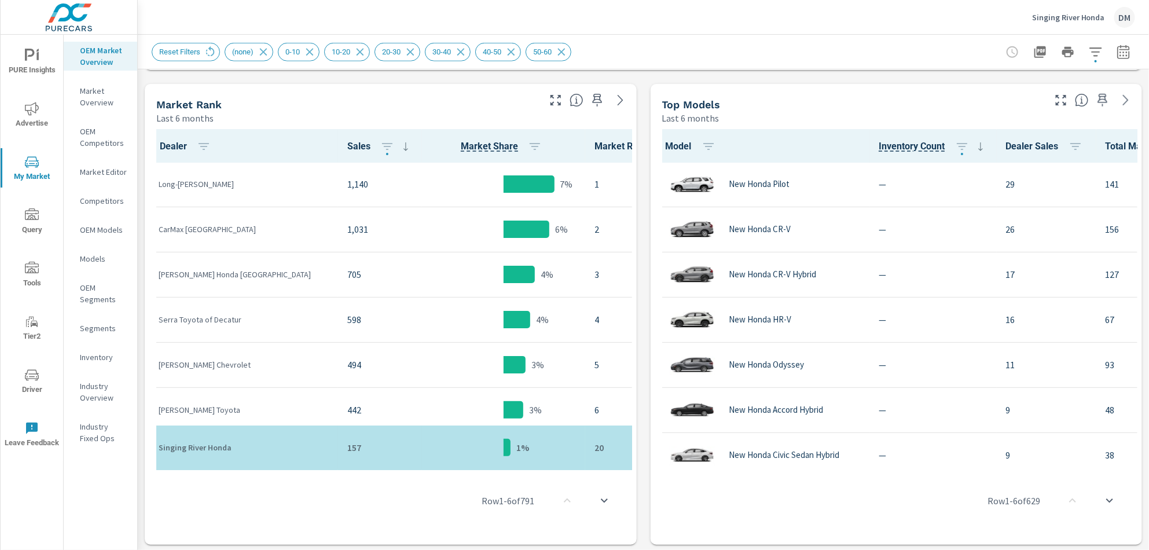
scroll to position [540, 0]
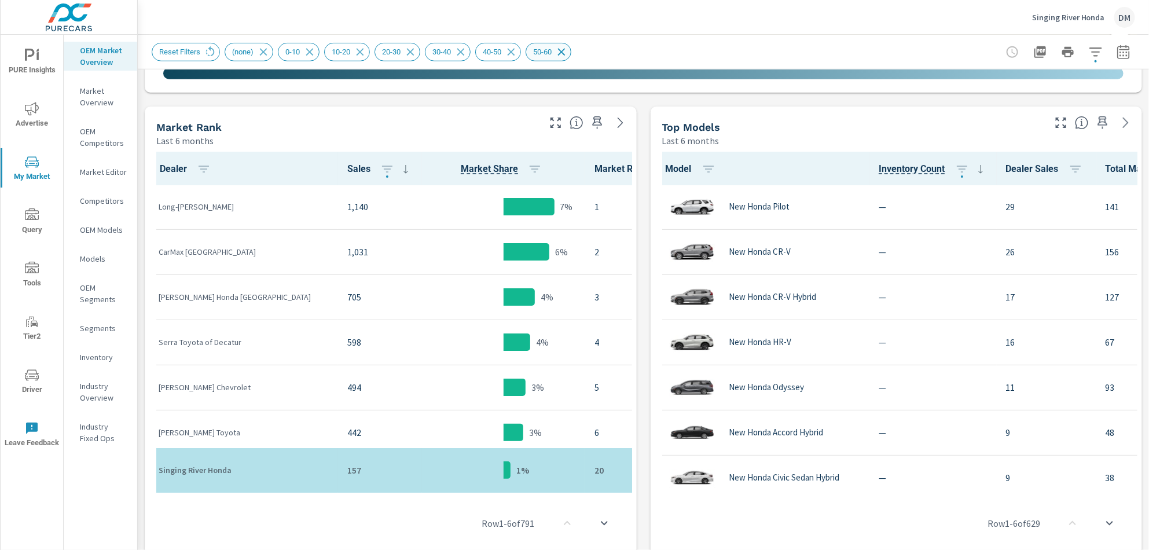
click at [564, 52] on icon at bounding box center [562, 52] width 8 height 8
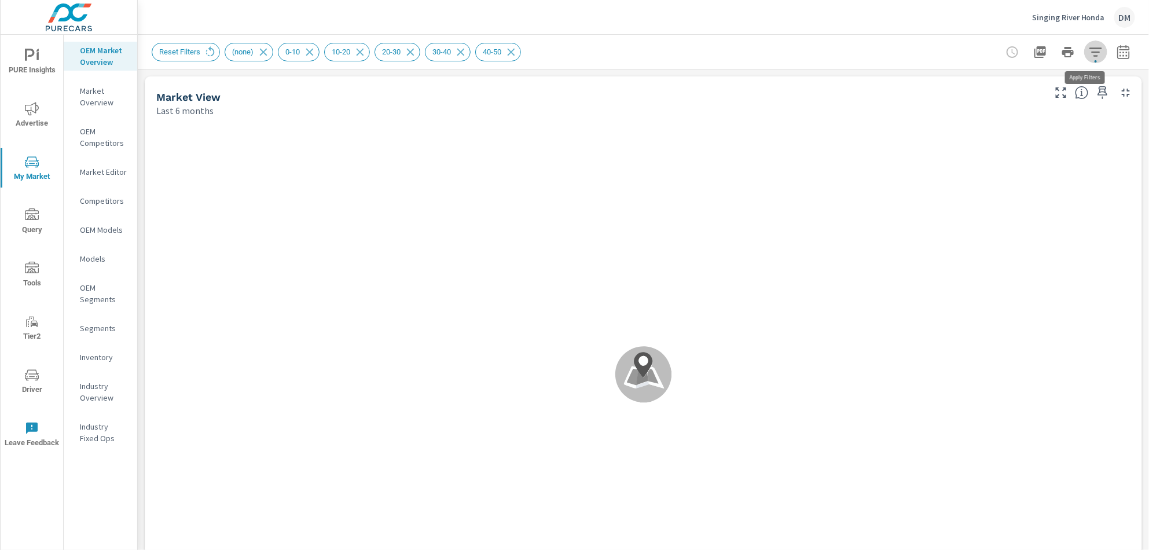
click at [1089, 54] on icon "button" at bounding box center [1096, 52] width 14 height 14
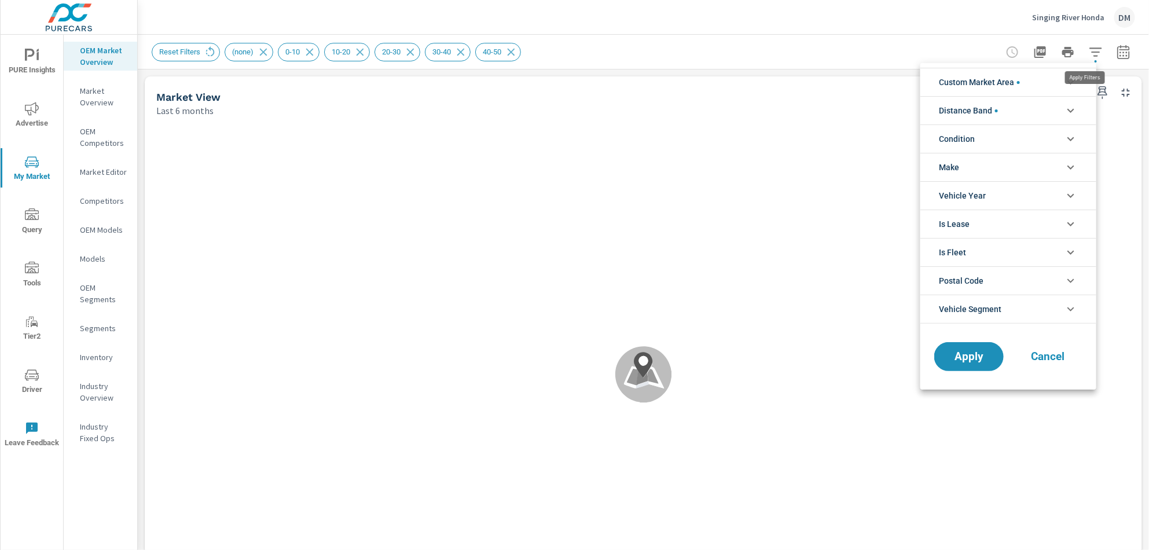
scroll to position [13, 0]
click at [1072, 108] on icon "filter options" at bounding box center [1071, 111] width 14 height 14
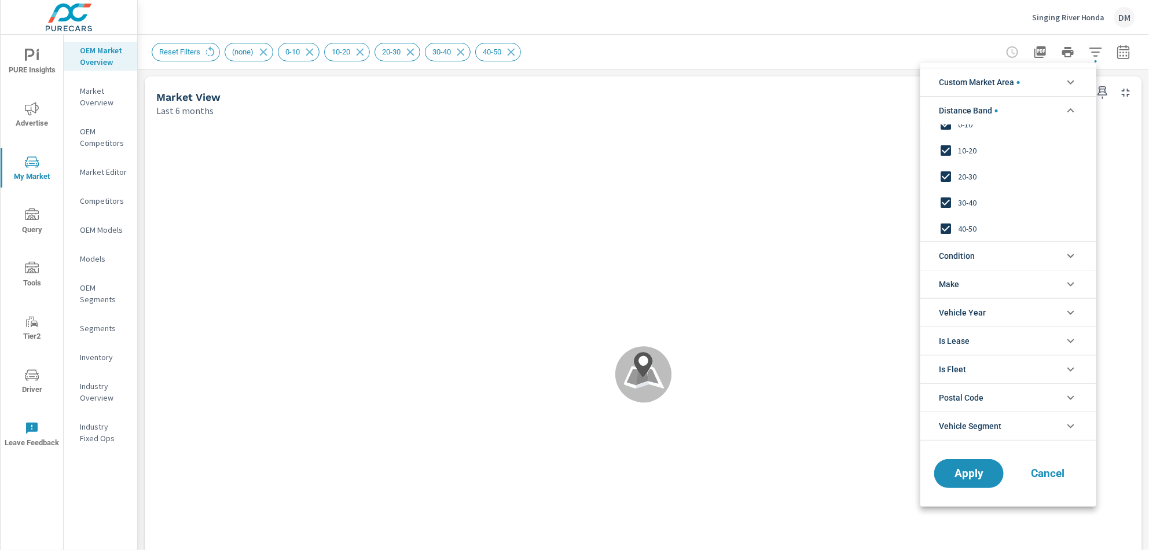
scroll to position [1, 0]
click at [943, 225] on input "filter options" at bounding box center [946, 229] width 24 height 24
click at [943, 204] on input "filter options" at bounding box center [946, 203] width 24 height 24
click at [974, 478] on span "Apply" at bounding box center [968, 473] width 47 height 11
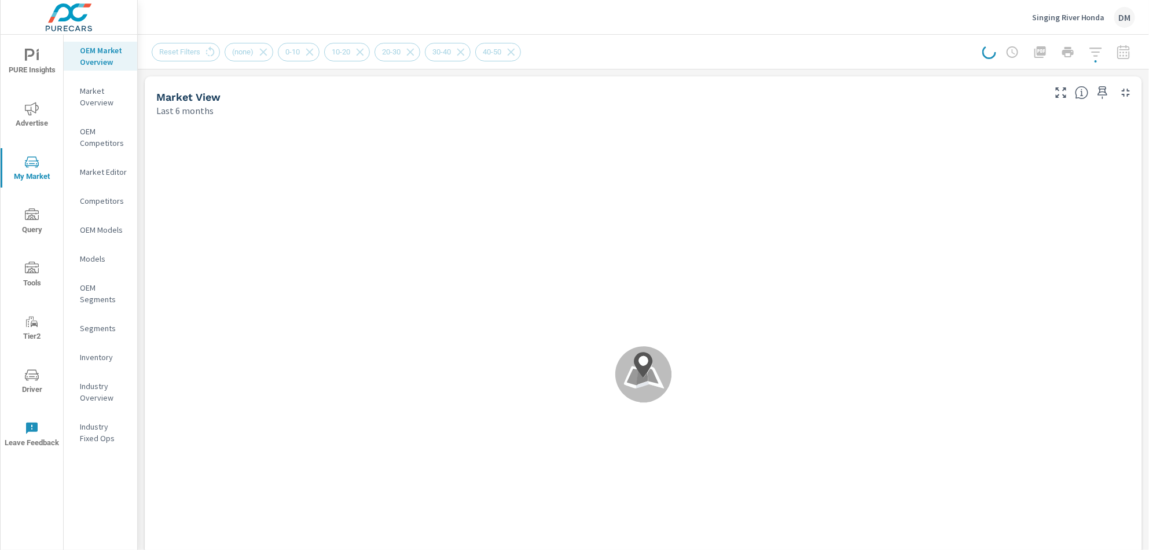
scroll to position [1, 0]
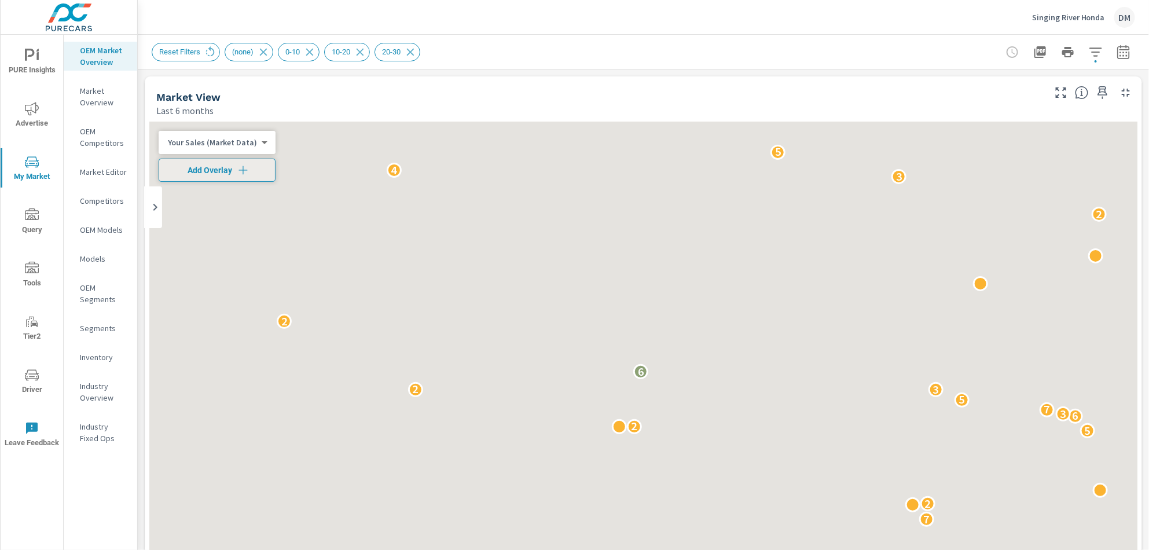
scroll to position [1, 0]
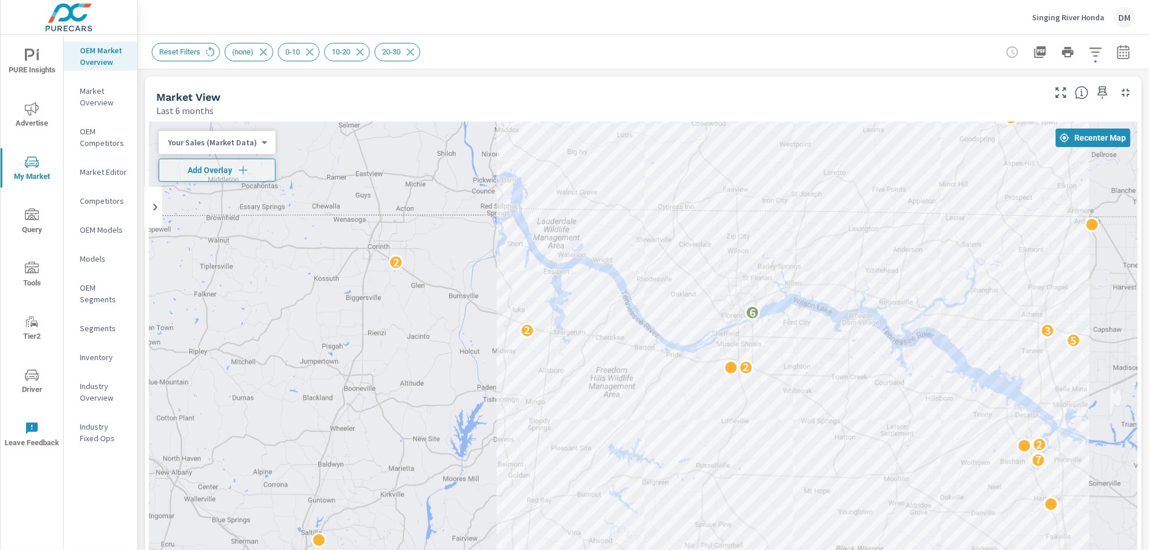
click at [255, 143] on body "PURE Insights Advertise My Market Query Tools Tier2 Driver Leave Feedback OEM M…" at bounding box center [574, 275] width 1149 height 550
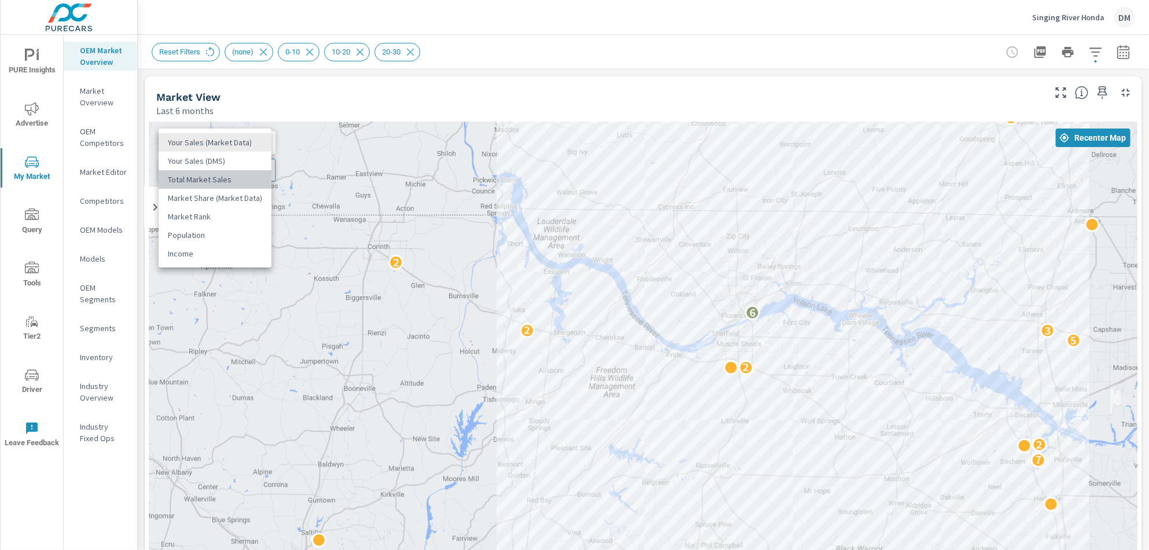
click at [236, 179] on li "Total Market Sales" at bounding box center [215, 179] width 113 height 19
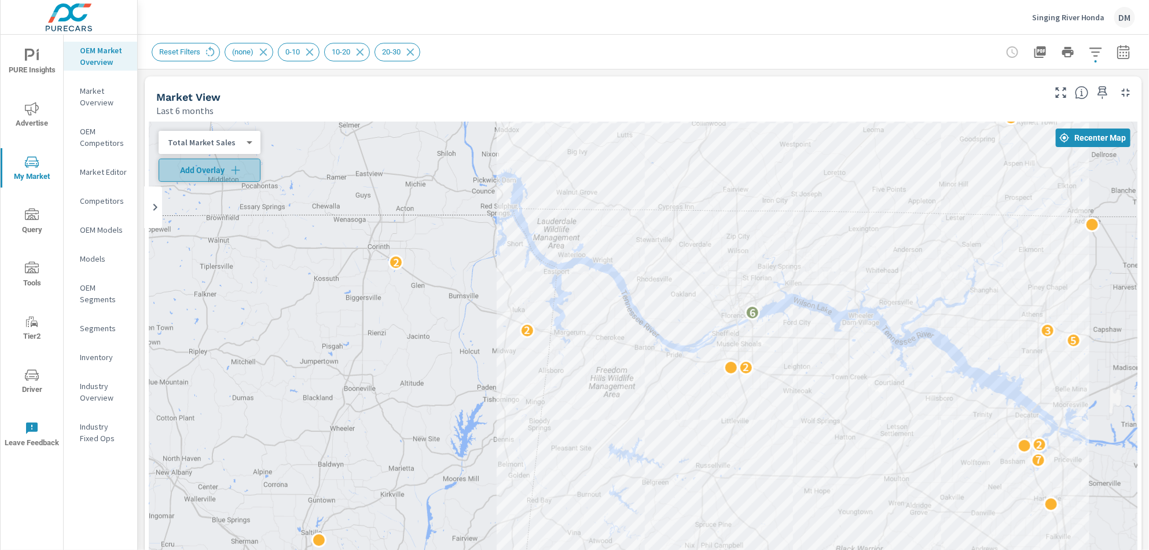
click at [245, 171] on span "Add Overlay" at bounding box center [209, 170] width 91 height 12
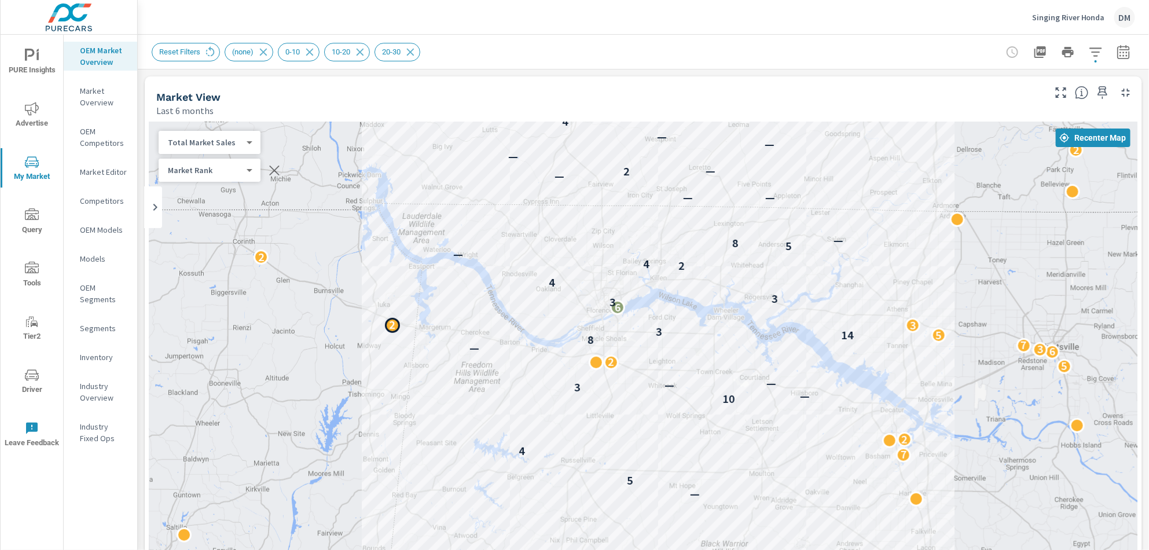
click at [383, 321] on div "← Move left → Move right ↑ Move up ↓ Move down + Zoom in - Zoom out Home Jump l…" at bounding box center [643, 375] width 988 height 506
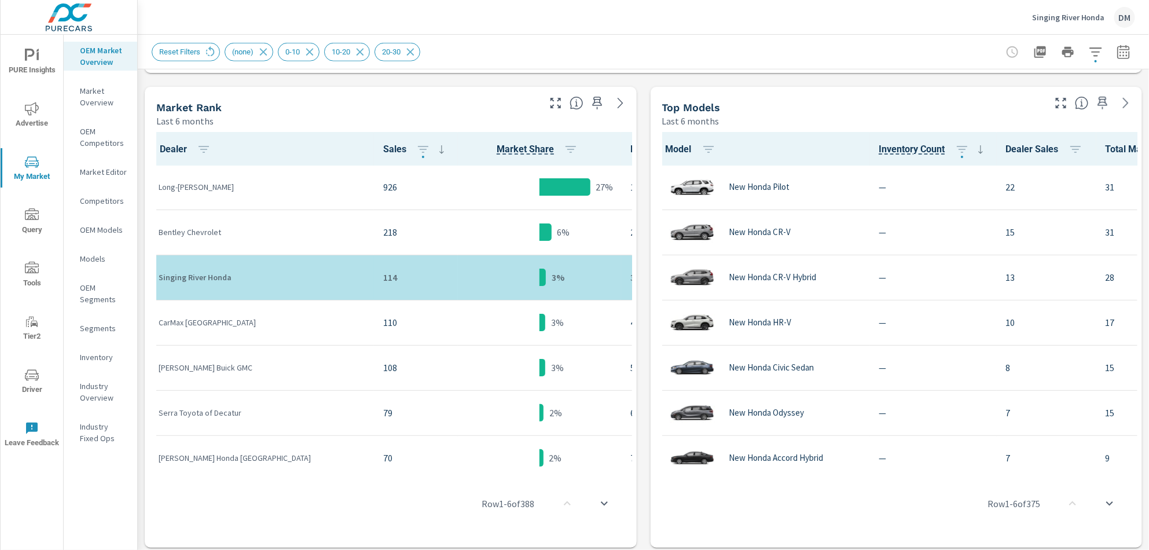
scroll to position [549, 0]
